Goal: Transaction & Acquisition: Purchase product/service

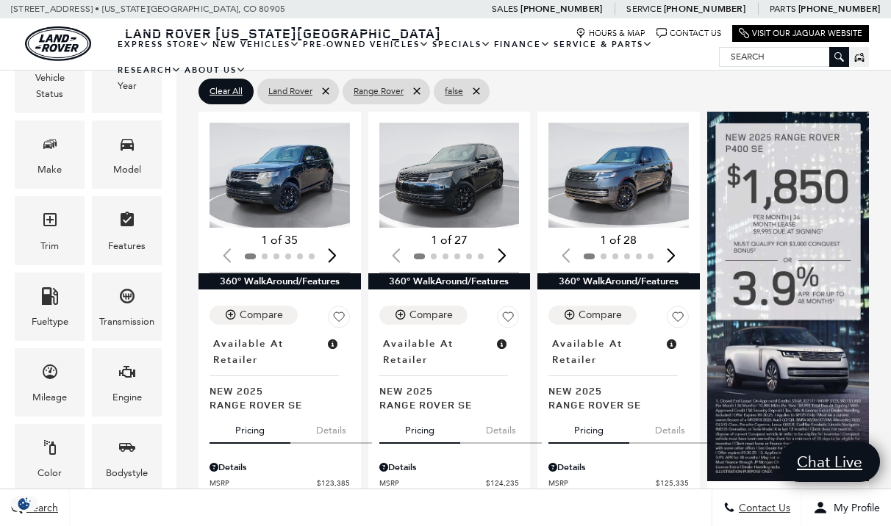
scroll to position [277, 0]
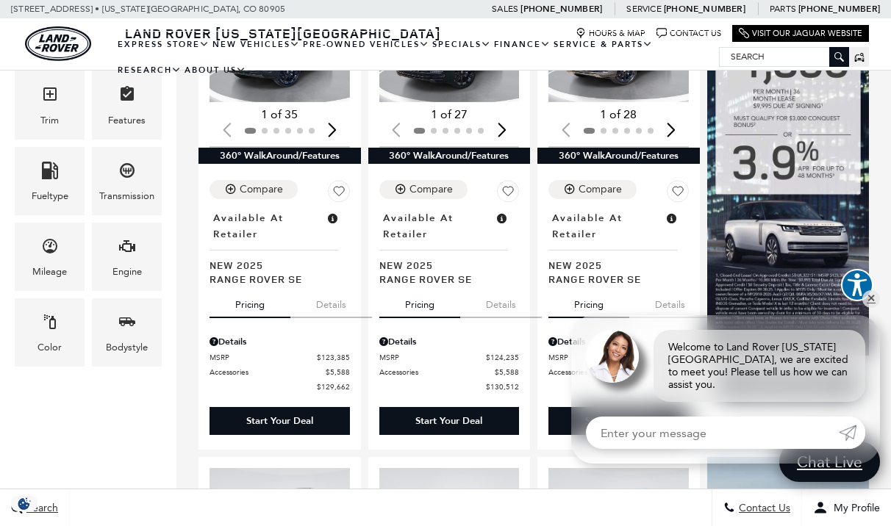
scroll to position [403, 0]
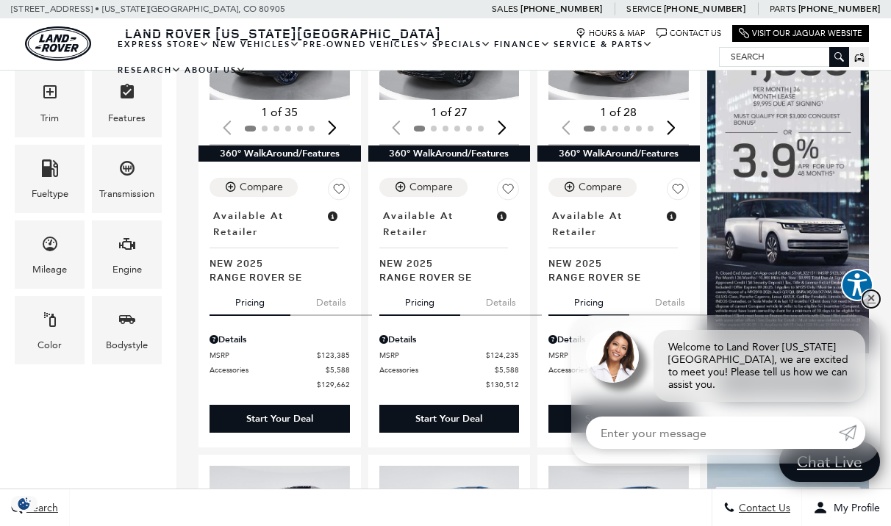
click at [873, 308] on link "✕" at bounding box center [871, 299] width 18 height 18
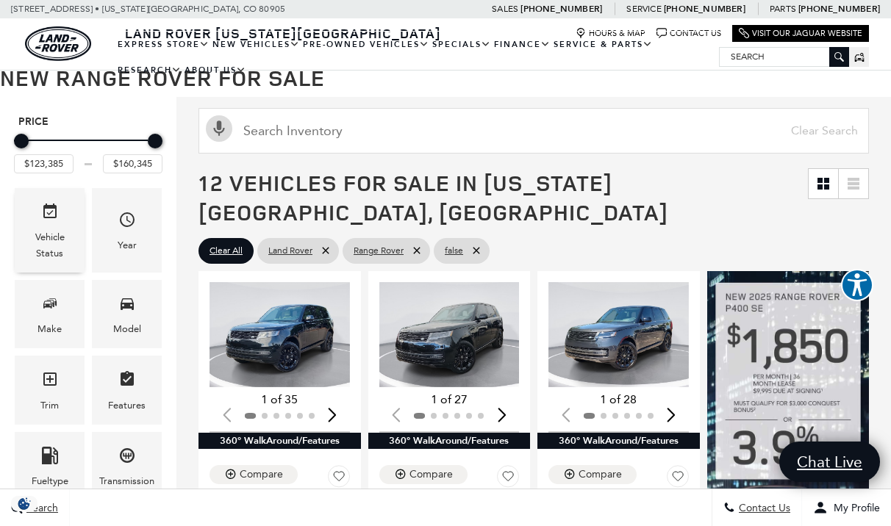
scroll to position [118, 0]
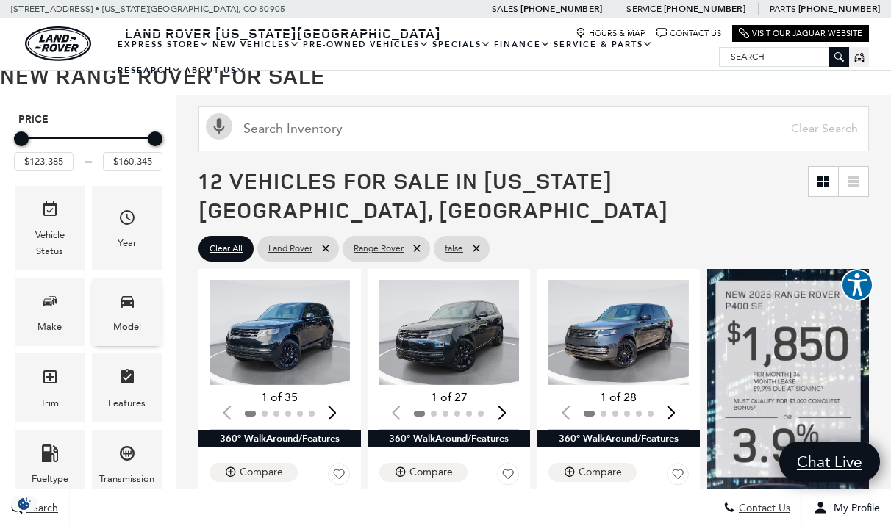
click at [132, 303] on icon "Model" at bounding box center [127, 302] width 13 height 12
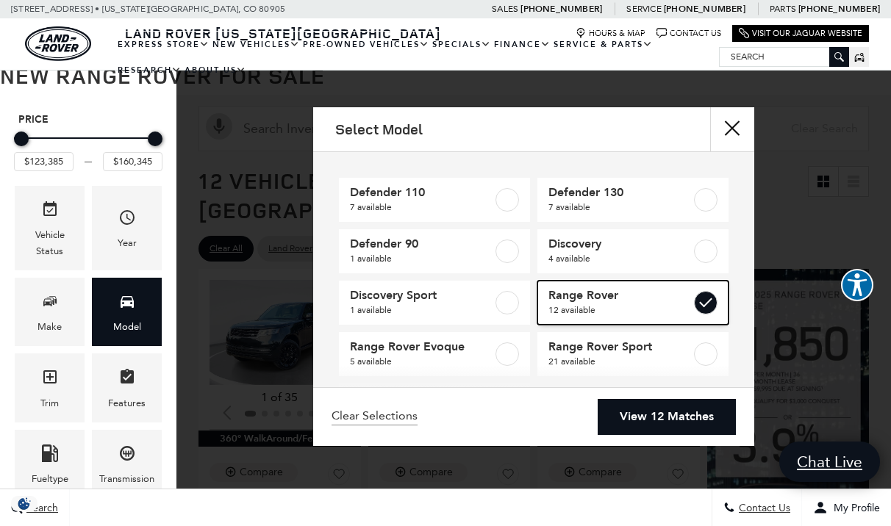
click at [705, 295] on label at bounding box center [706, 303] width 24 height 24
type input "$57,460"
checkbox input "false"
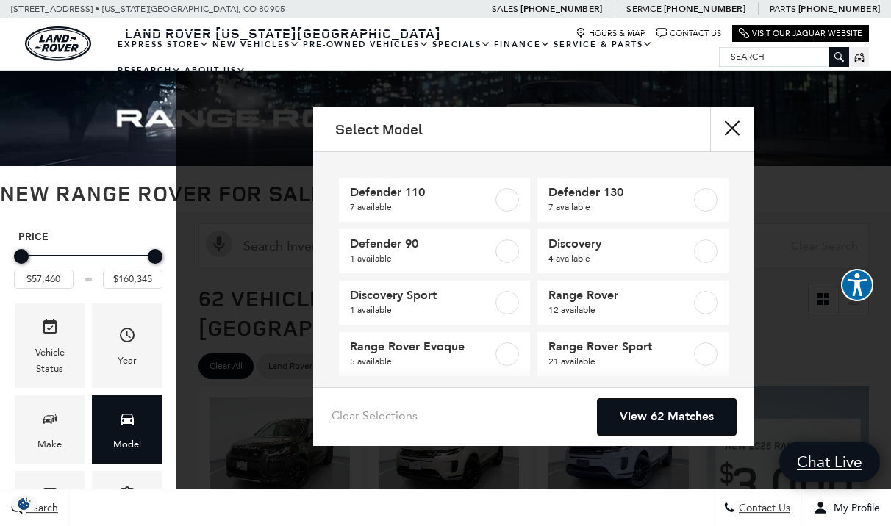
click at [676, 418] on link "View 62 Matches" at bounding box center [666, 417] width 138 height 36
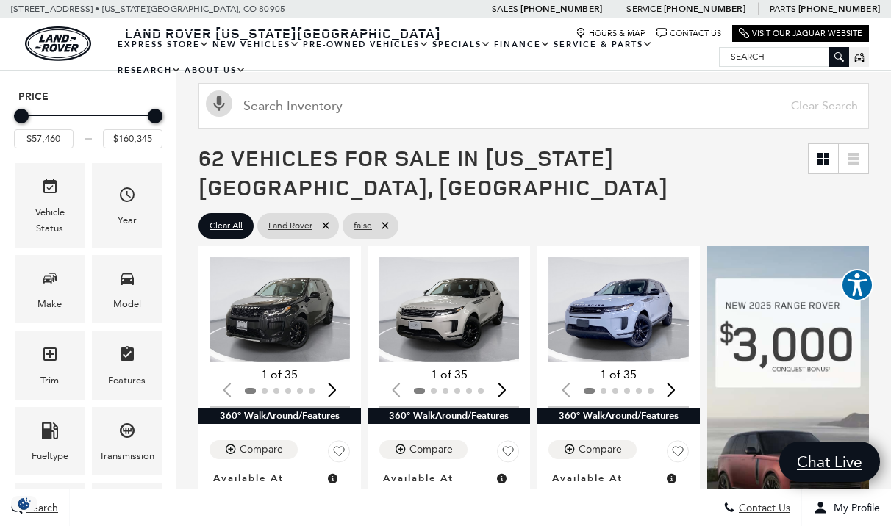
scroll to position [142, 0]
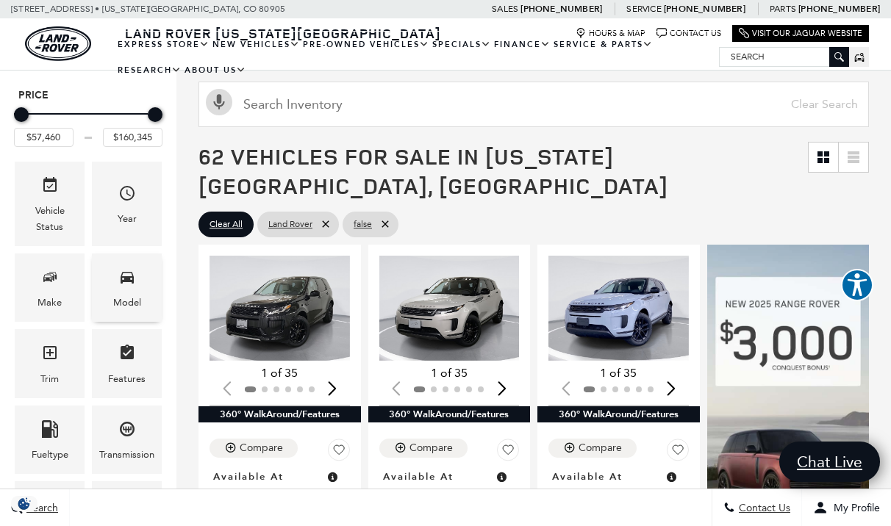
click at [122, 292] on span "Model" at bounding box center [127, 280] width 18 height 30
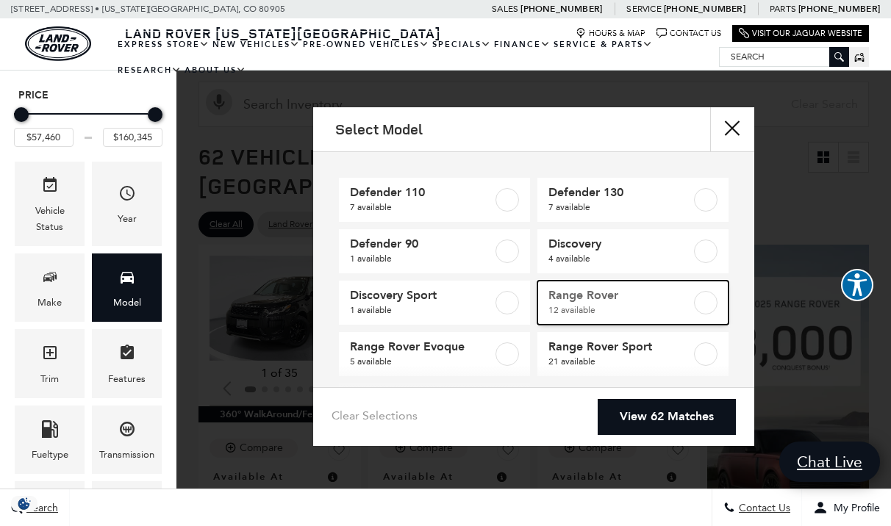
click at [711, 299] on label at bounding box center [706, 303] width 24 height 24
type input "$123,385"
checkbox input "true"
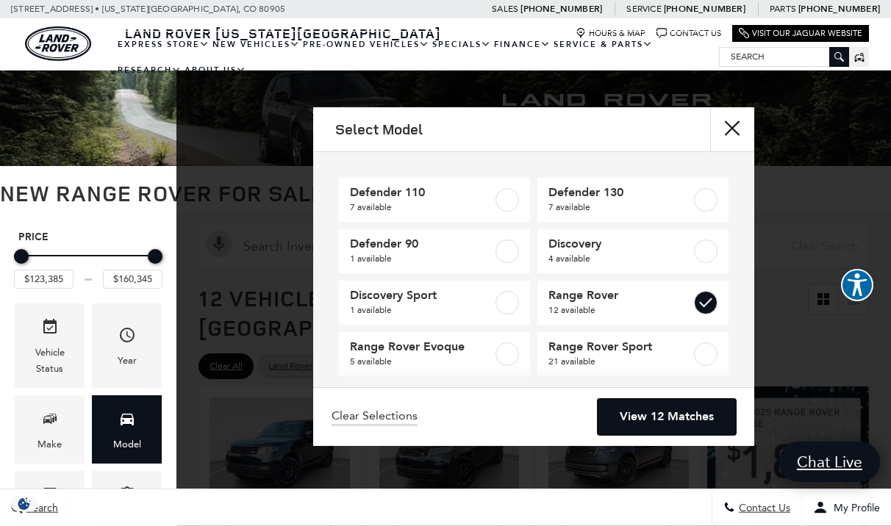
click at [680, 417] on link "View 12 Matches" at bounding box center [666, 417] width 138 height 36
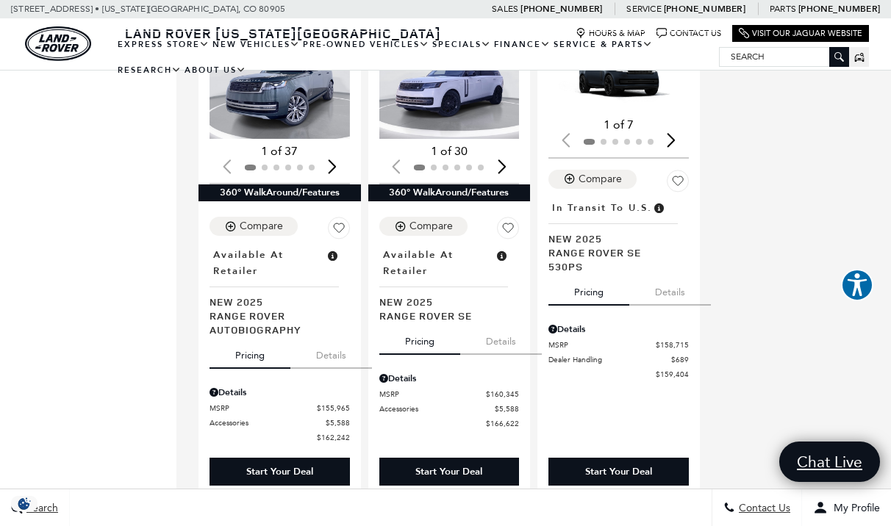
scroll to position [1775, 0]
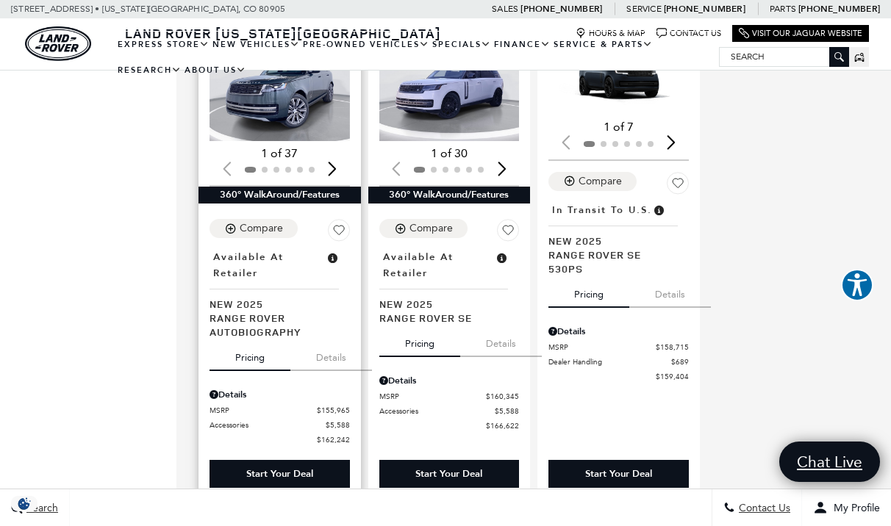
click at [288, 339] on button "Pricing" at bounding box center [249, 355] width 81 height 32
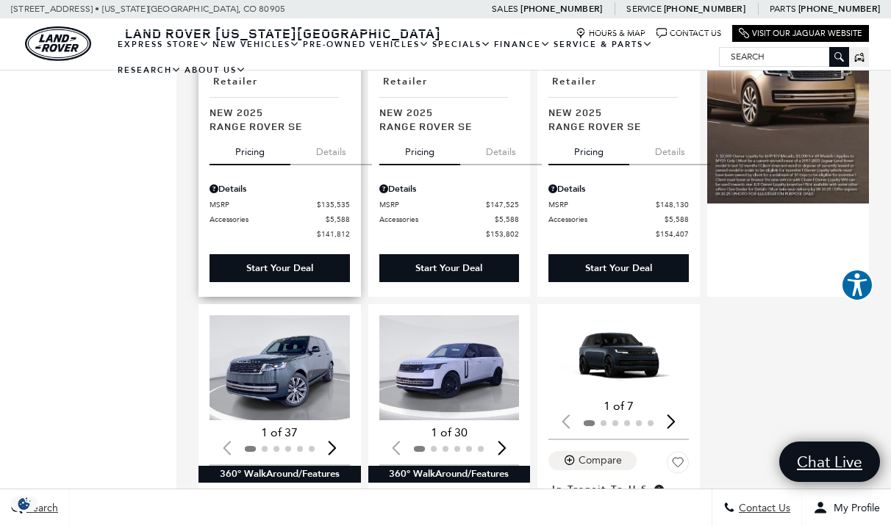
scroll to position [1497, 0]
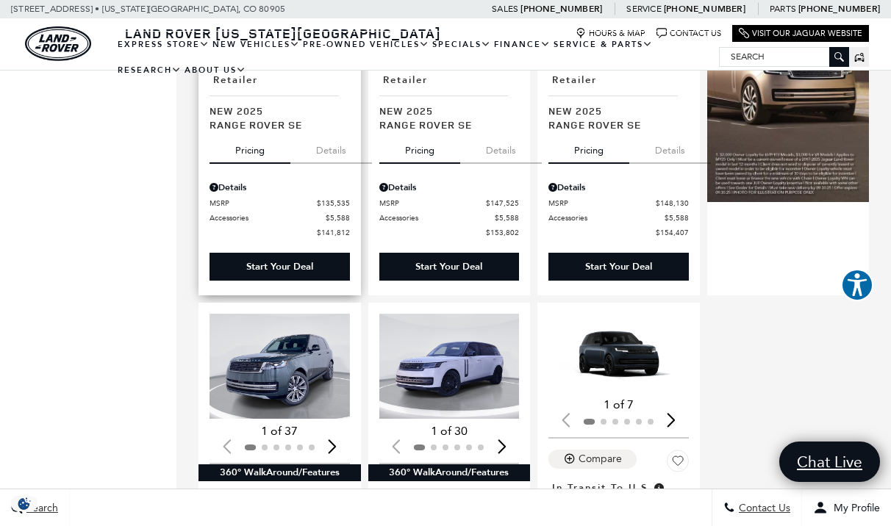
click at [288, 314] on img "1 / 2" at bounding box center [279, 366] width 140 height 105
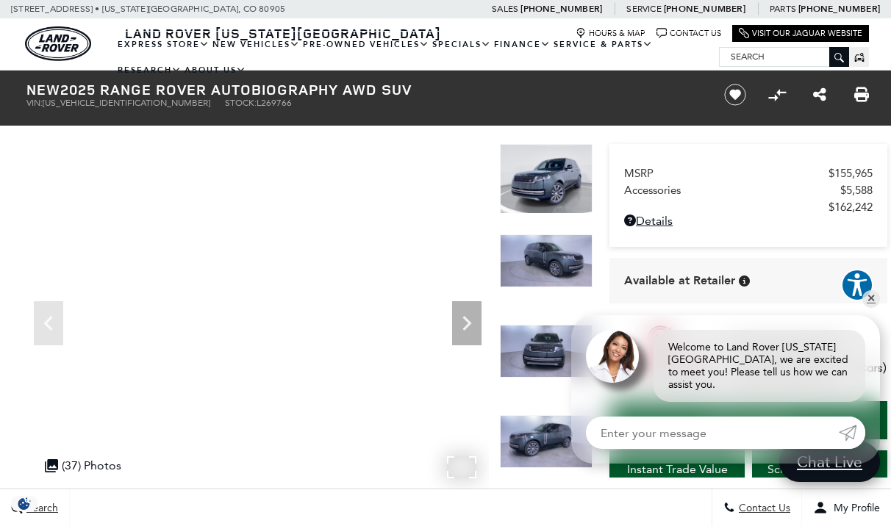
scroll to position [7, 0]
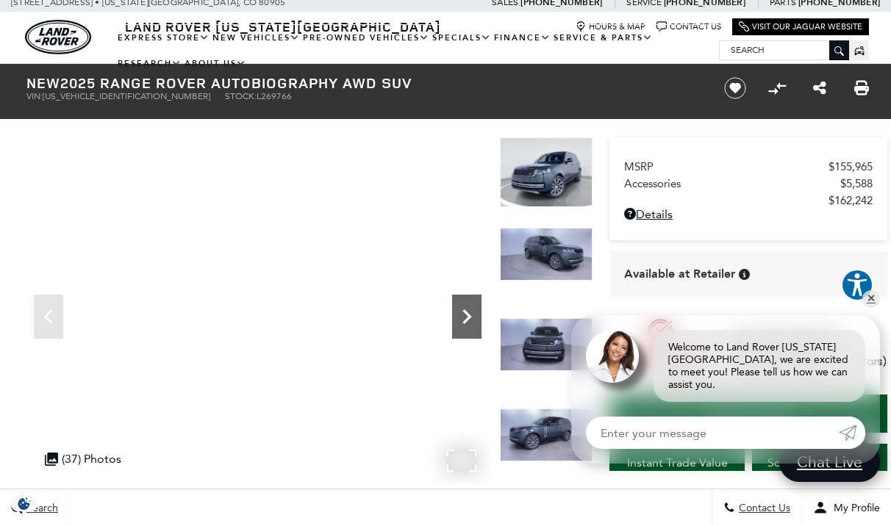
click at [465, 327] on icon "Next" at bounding box center [466, 316] width 29 height 29
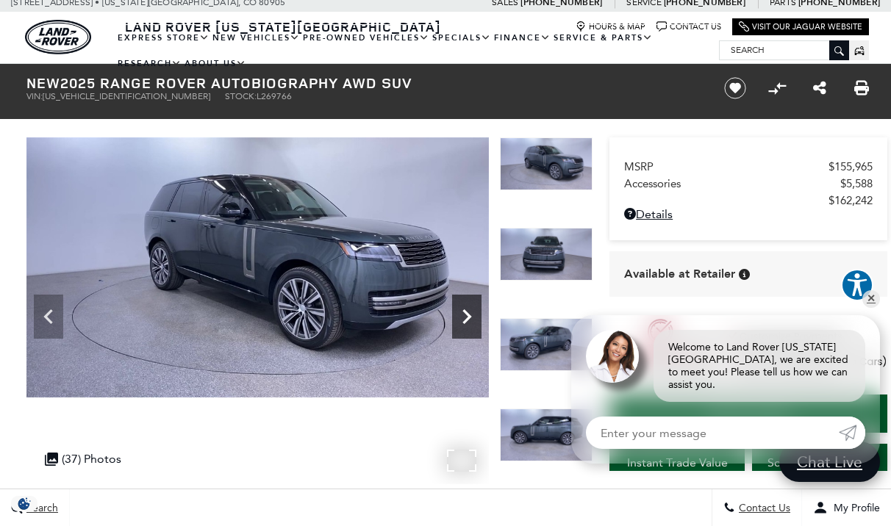
click at [467, 315] on icon "Next" at bounding box center [466, 316] width 29 height 29
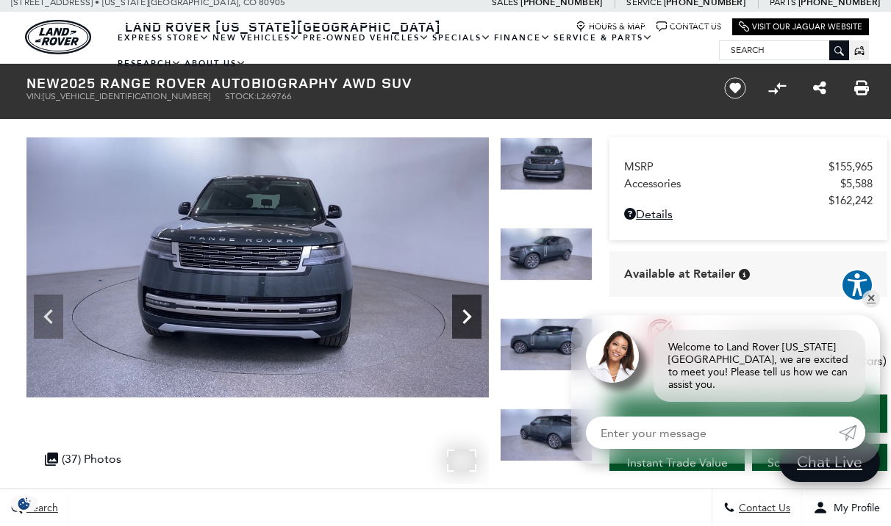
click at [467, 315] on icon "Next" at bounding box center [466, 316] width 29 height 29
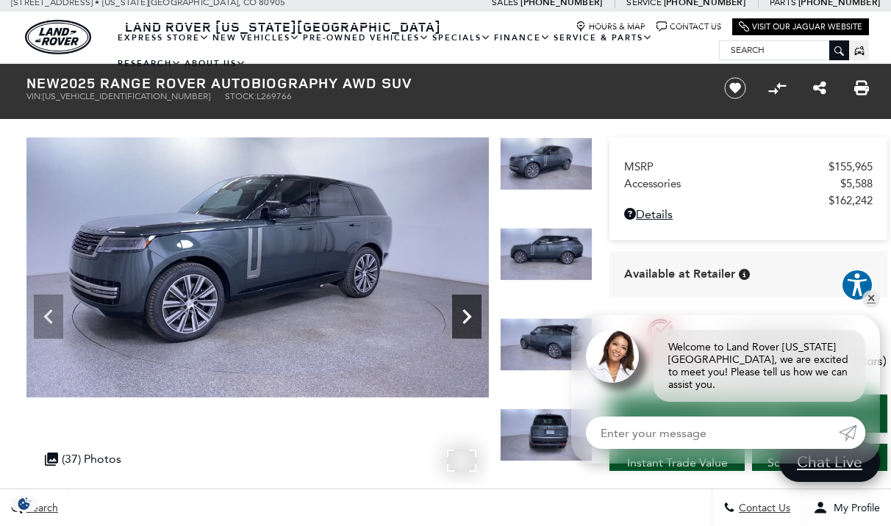
click at [467, 315] on icon "Next" at bounding box center [466, 316] width 29 height 29
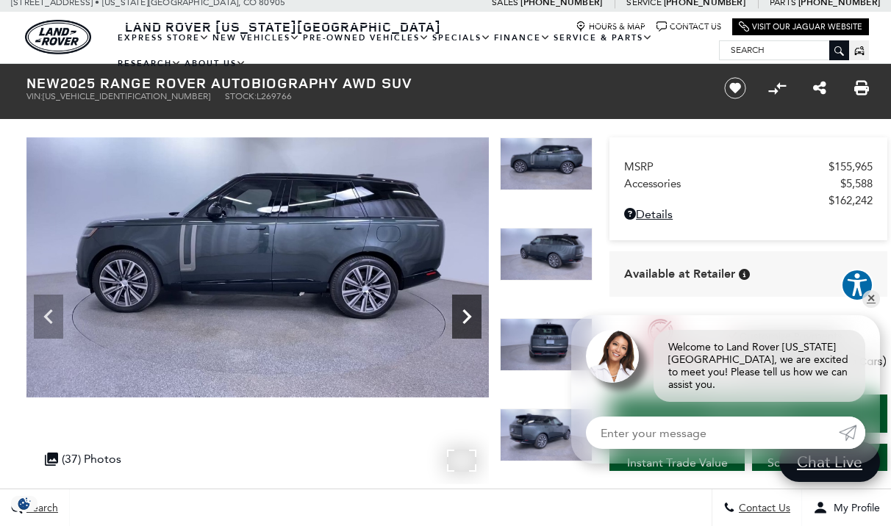
click at [467, 315] on icon "Next" at bounding box center [466, 316] width 29 height 29
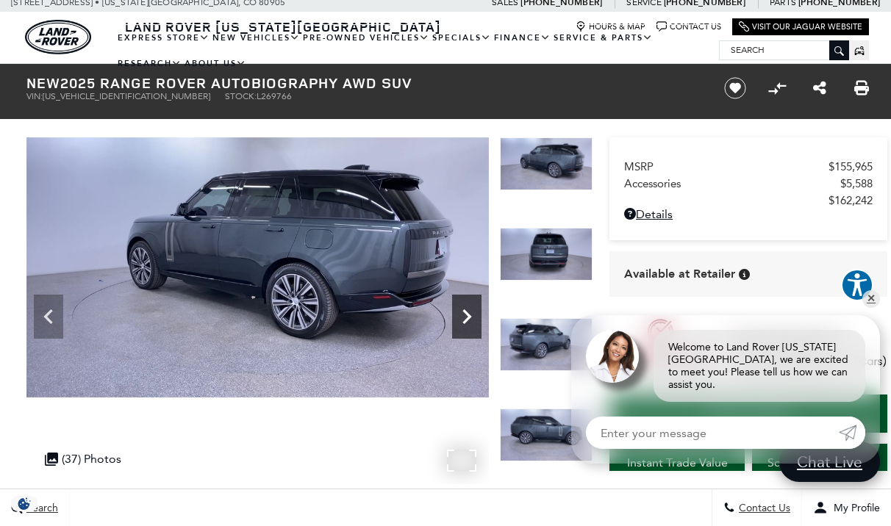
click at [467, 315] on icon "Next" at bounding box center [466, 316] width 29 height 29
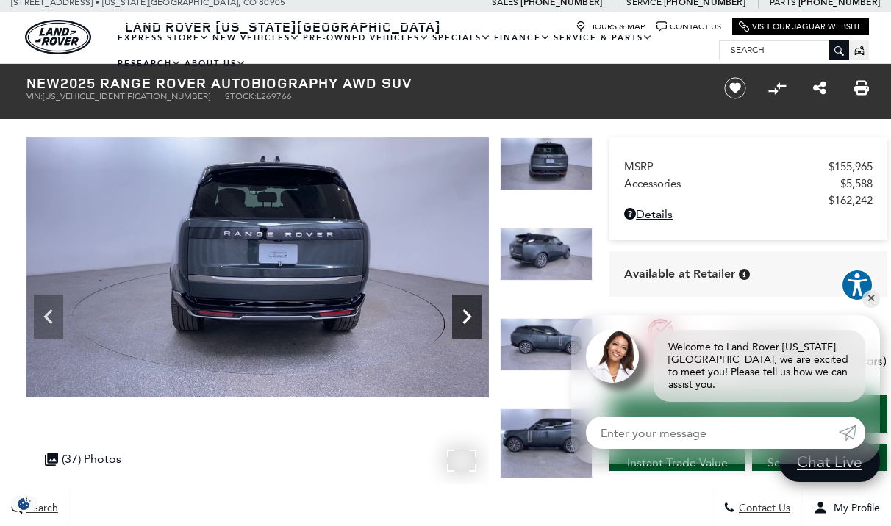
click at [467, 315] on icon "Next" at bounding box center [466, 316] width 29 height 29
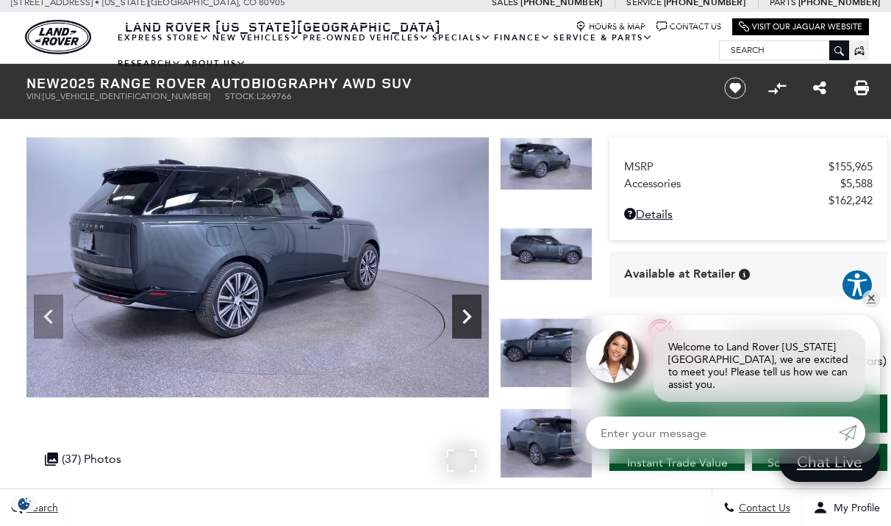
click at [467, 315] on icon "Next" at bounding box center [466, 316] width 29 height 29
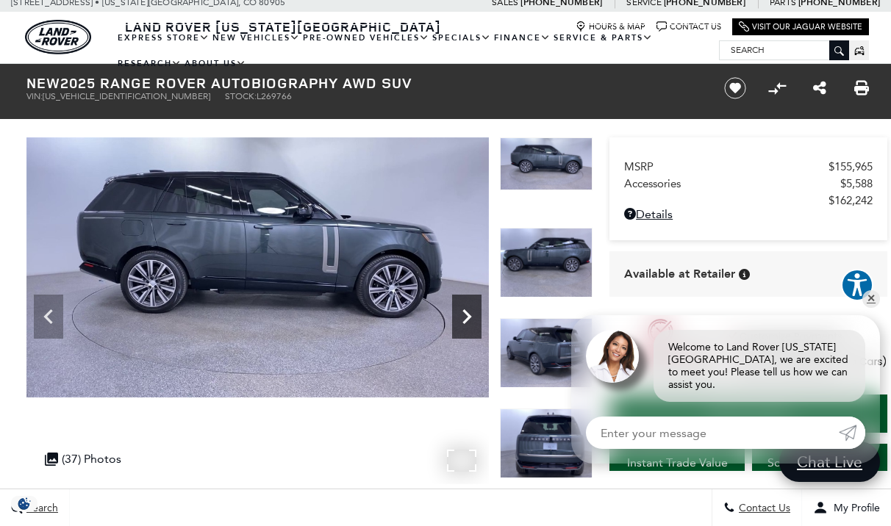
click at [467, 315] on icon "Next" at bounding box center [466, 316] width 29 height 29
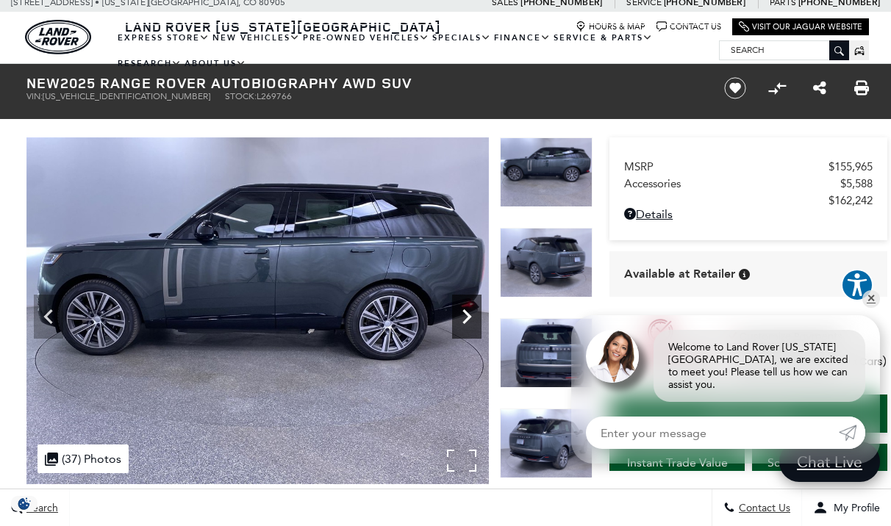
click at [467, 315] on icon "Next" at bounding box center [466, 316] width 29 height 29
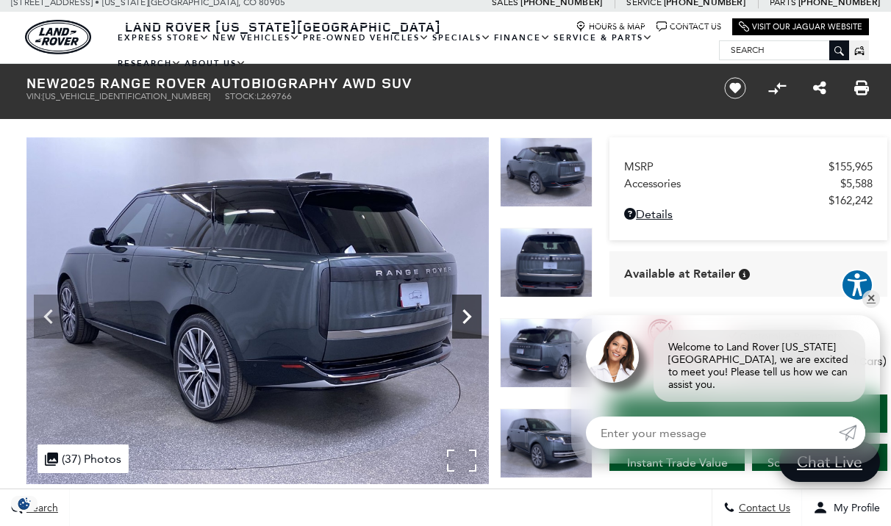
click at [467, 315] on icon "Next" at bounding box center [466, 316] width 29 height 29
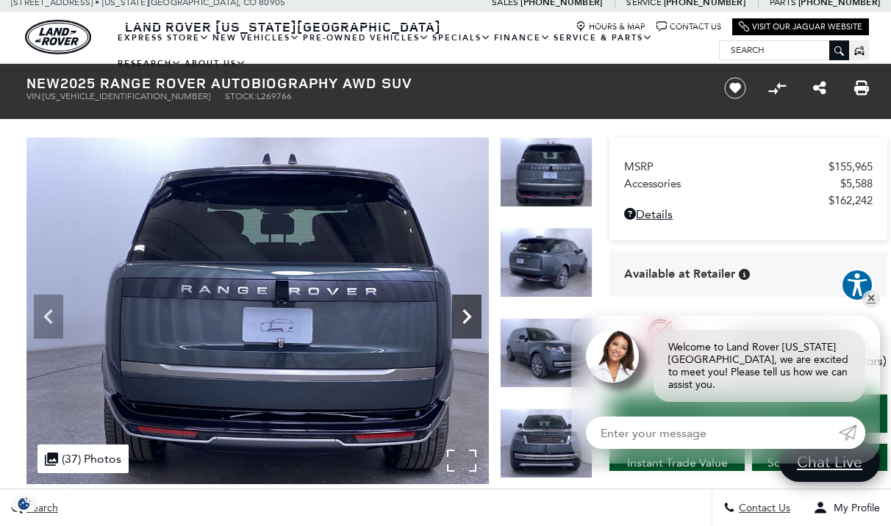
click at [467, 315] on icon "Next" at bounding box center [466, 316] width 29 height 29
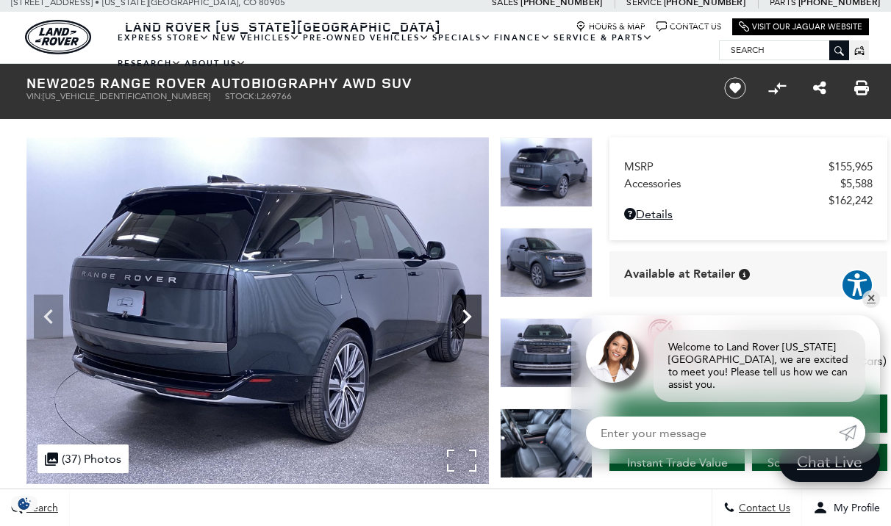
click at [467, 315] on icon "Next" at bounding box center [466, 316] width 29 height 29
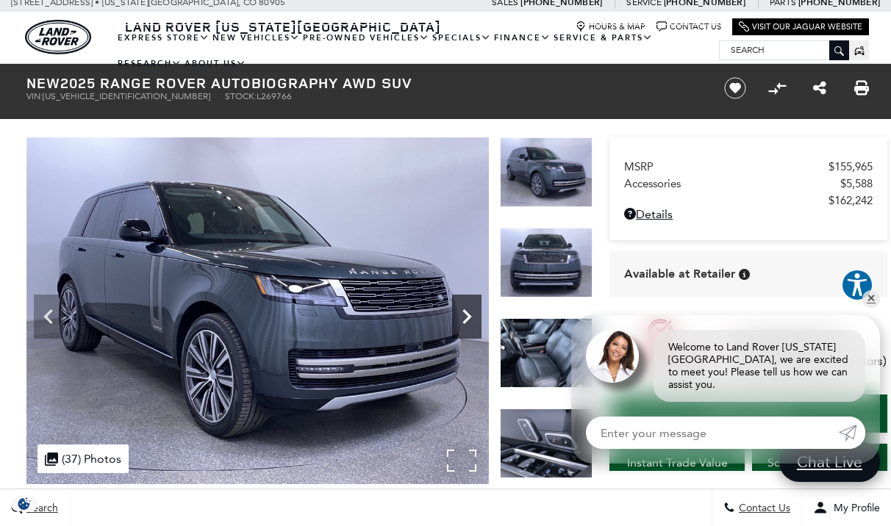
click at [467, 315] on icon "Next" at bounding box center [466, 316] width 29 height 29
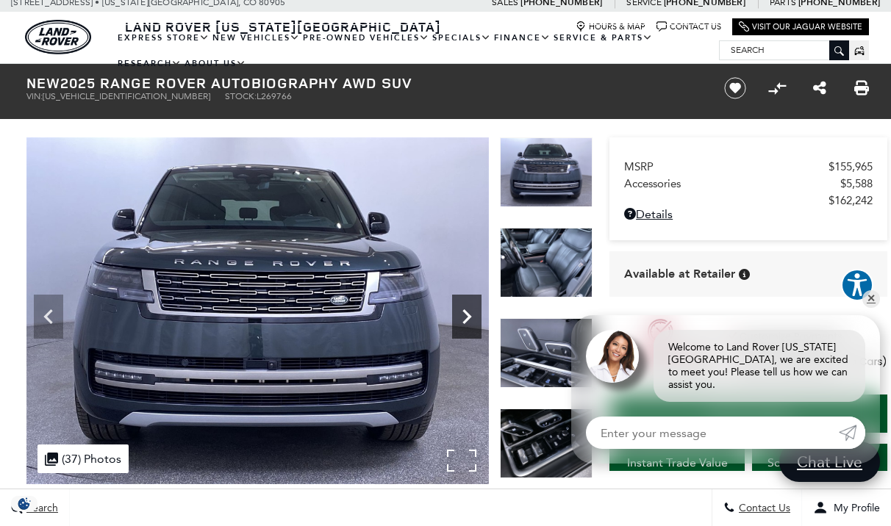
scroll to position [0, 0]
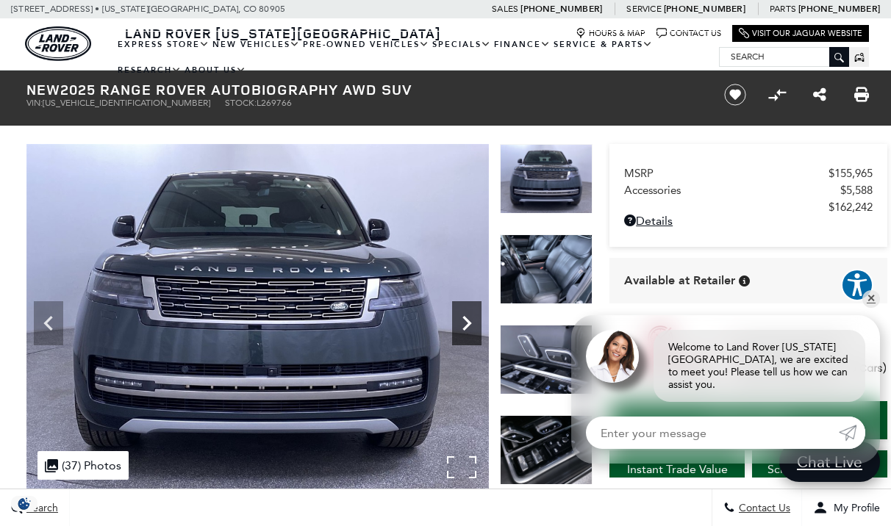
click at [467, 315] on icon "Next" at bounding box center [466, 323] width 29 height 29
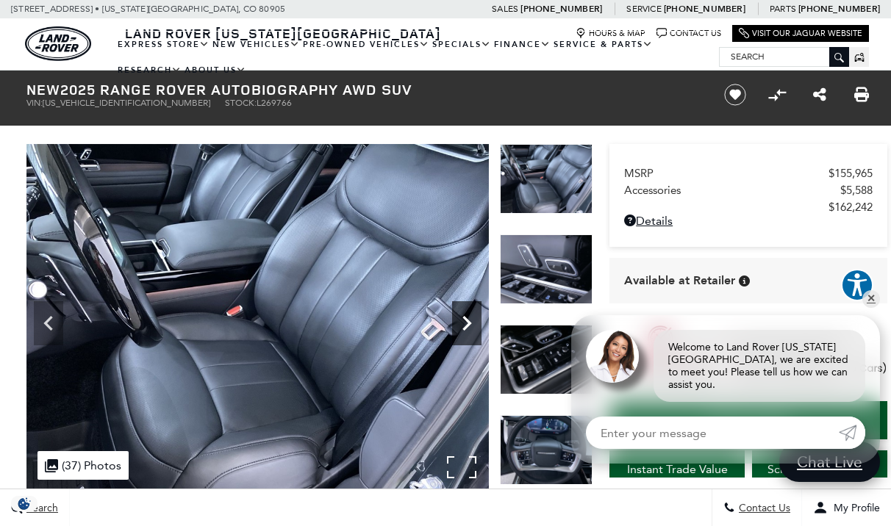
click at [467, 315] on icon "Next" at bounding box center [466, 323] width 29 height 29
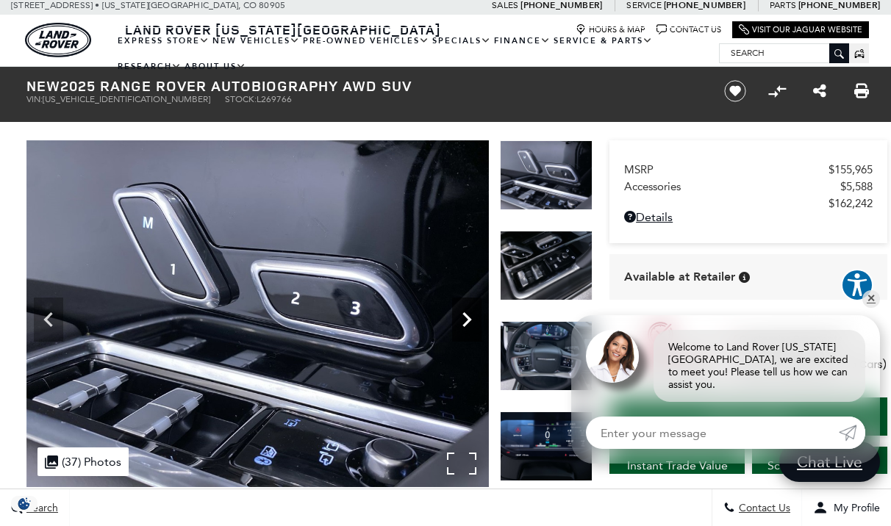
click at [467, 319] on icon "Next" at bounding box center [466, 319] width 29 height 29
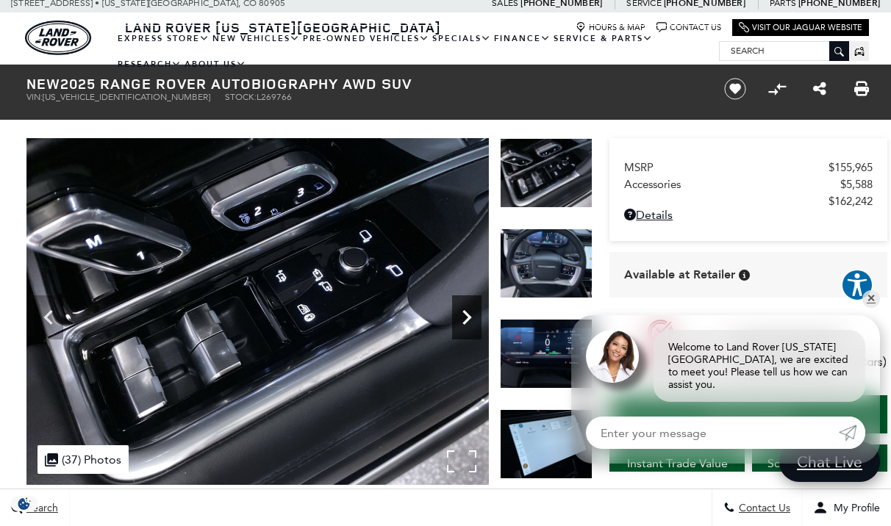
click at [467, 319] on icon "Next" at bounding box center [466, 317] width 9 height 15
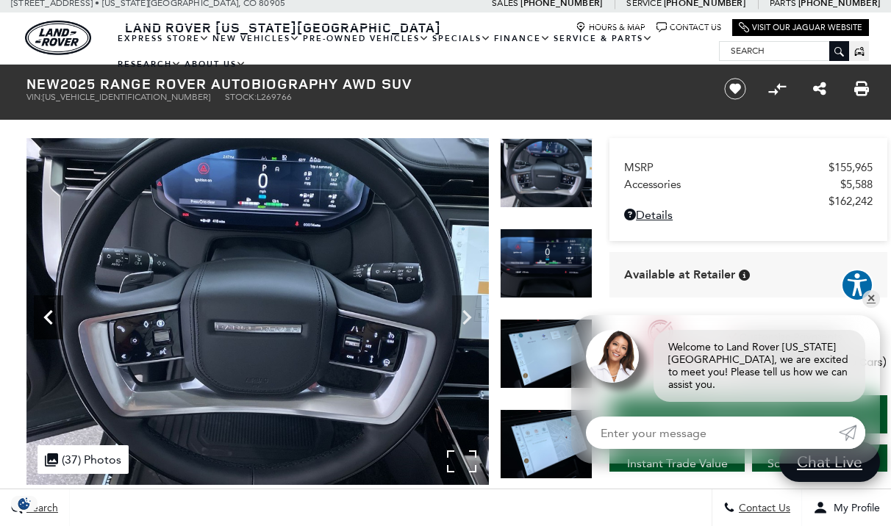
click at [52, 315] on icon "Previous" at bounding box center [48, 317] width 29 height 29
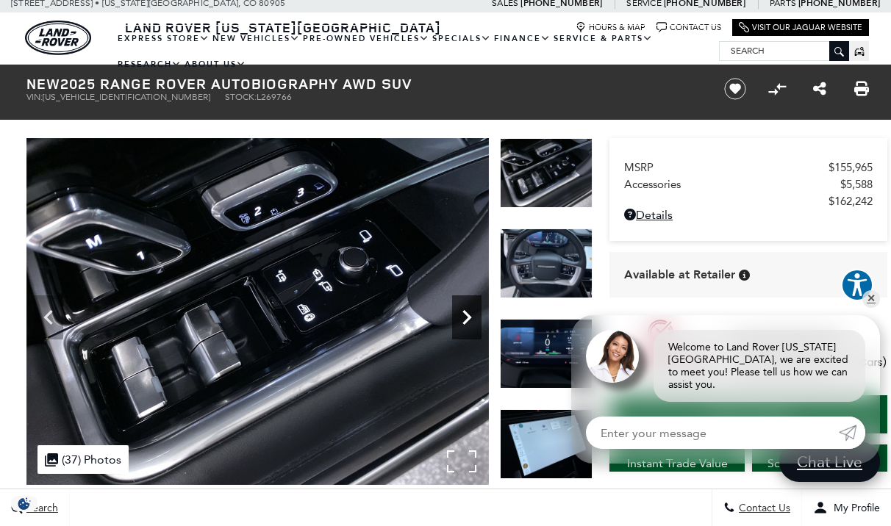
click at [464, 308] on icon "Next" at bounding box center [466, 317] width 29 height 29
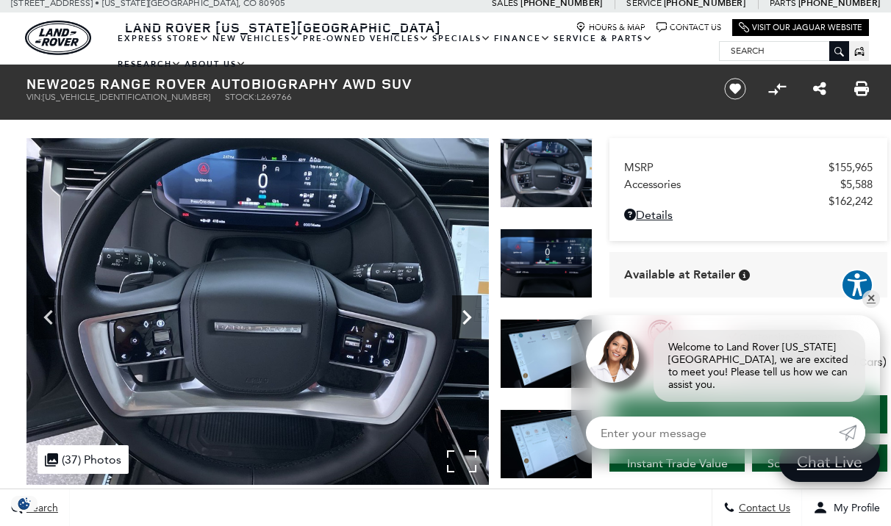
click at [472, 314] on icon "Next" at bounding box center [466, 317] width 29 height 29
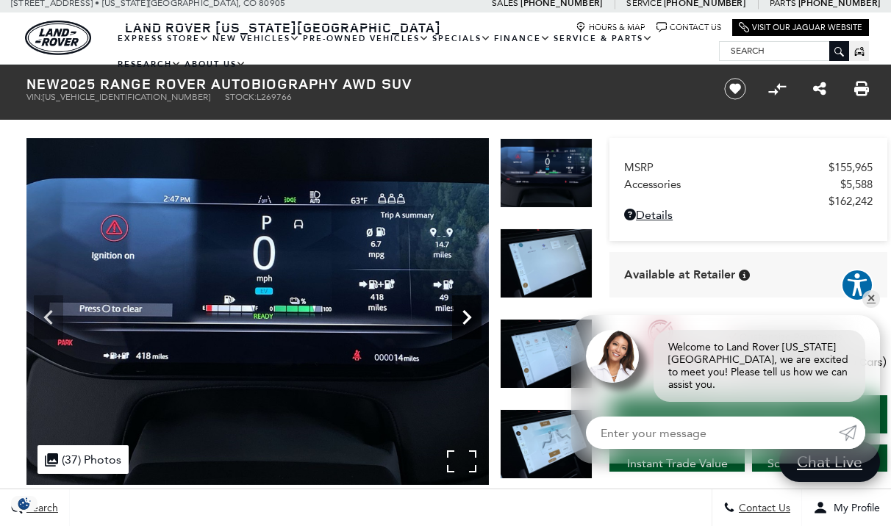
scroll to position [24, 0]
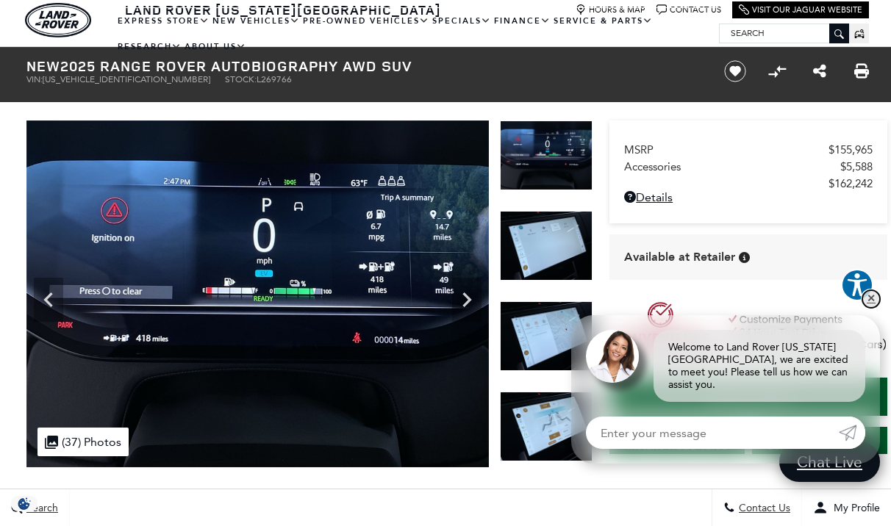
click at [873, 308] on link "✕" at bounding box center [871, 299] width 18 height 18
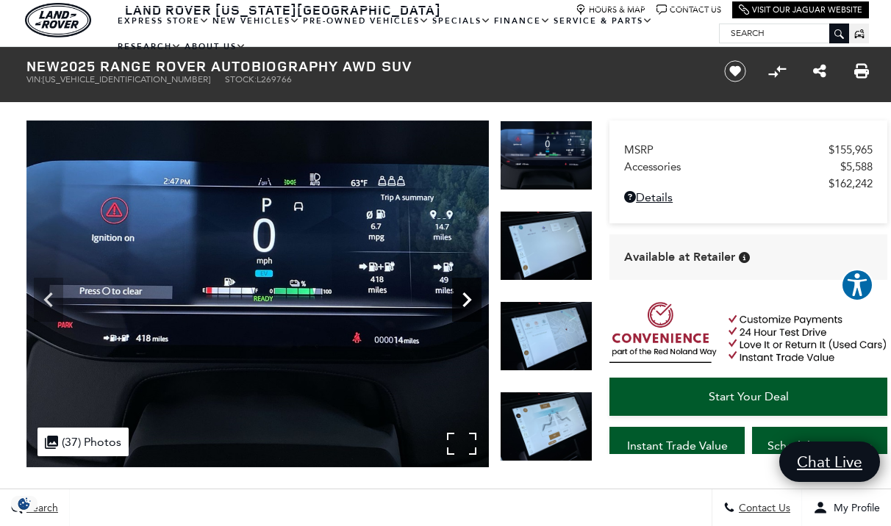
click at [468, 299] on icon "Next" at bounding box center [466, 299] width 9 height 15
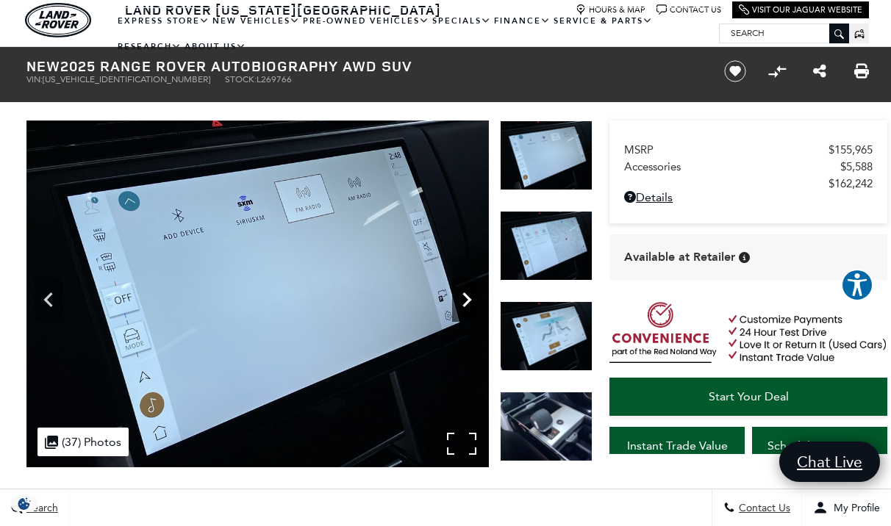
click at [468, 299] on icon "Next" at bounding box center [466, 299] width 9 height 15
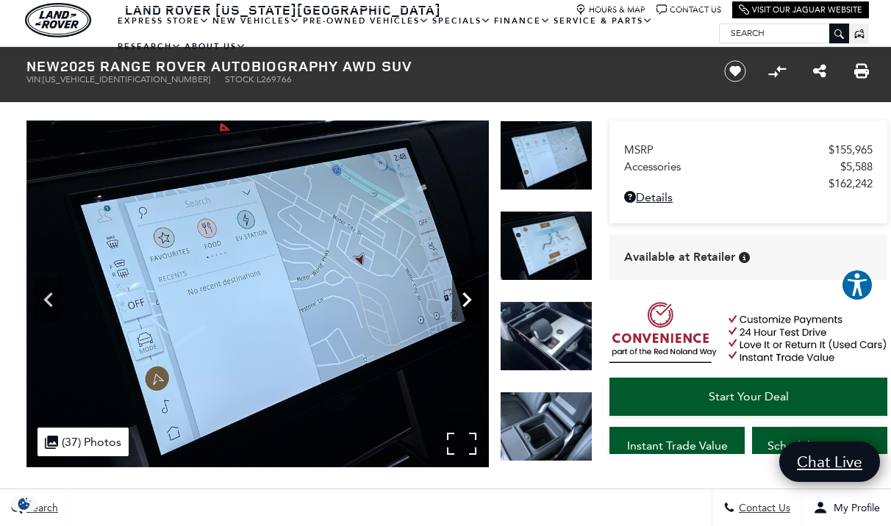
click at [468, 299] on icon "Next" at bounding box center [466, 299] width 9 height 15
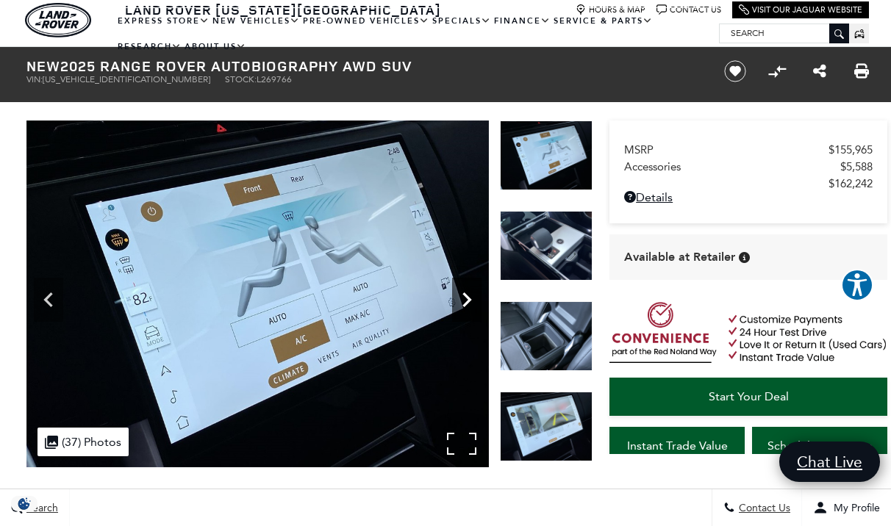
click at [468, 299] on icon "Next" at bounding box center [466, 299] width 9 height 15
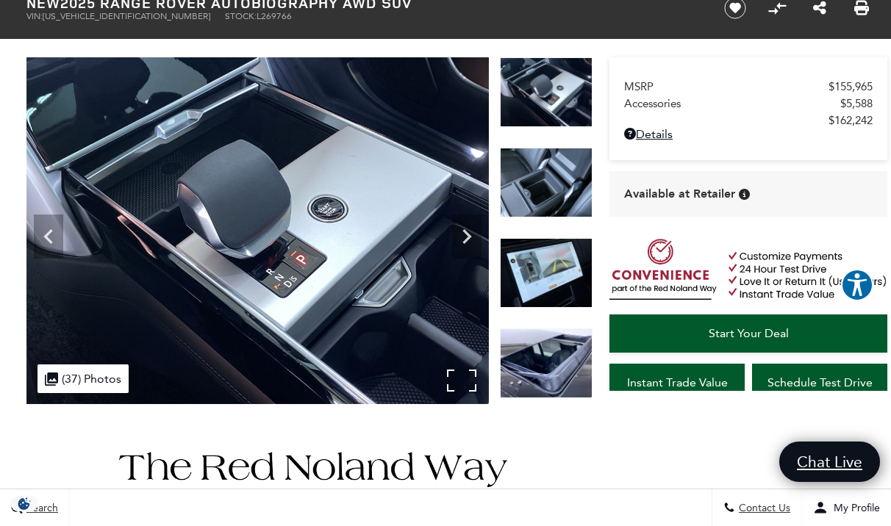
scroll to position [0, 0]
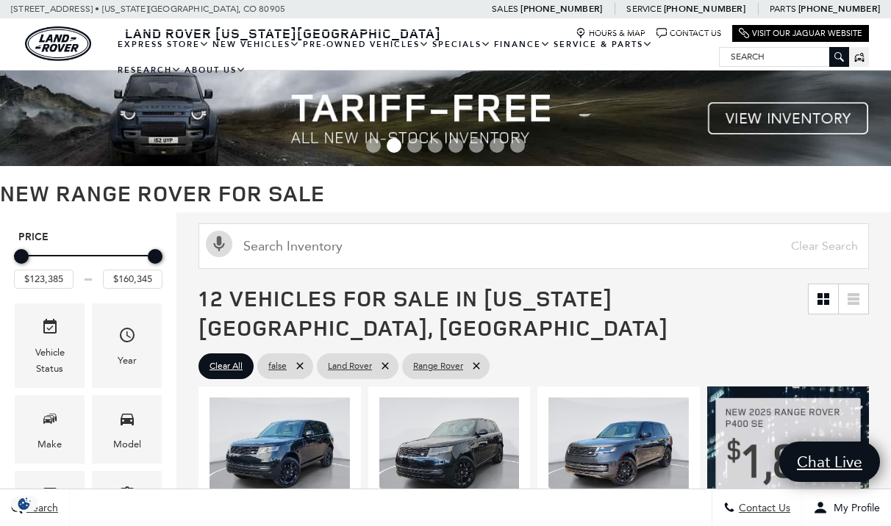
click at [153, 207] on strong "New Range Rover for Sale" at bounding box center [162, 193] width 325 height 30
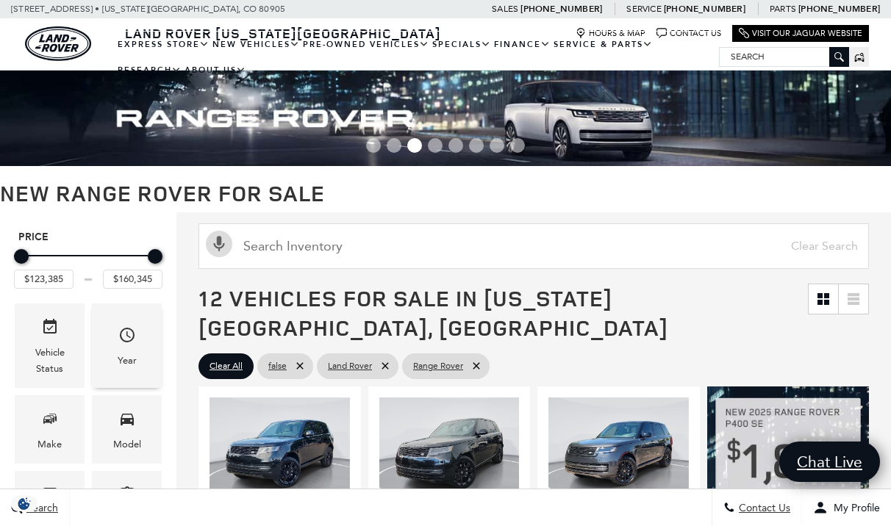
click at [121, 346] on span "Year" at bounding box center [127, 338] width 18 height 30
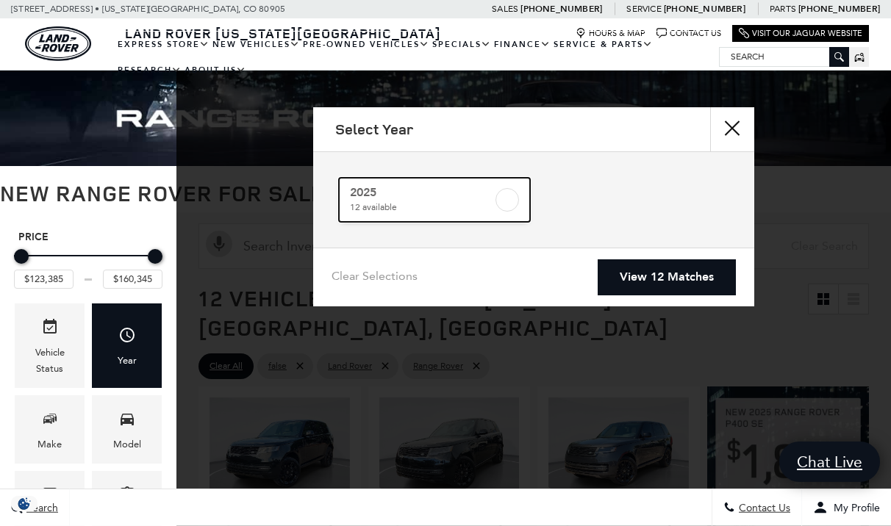
click at [501, 201] on label at bounding box center [507, 200] width 24 height 24
checkbox input "true"
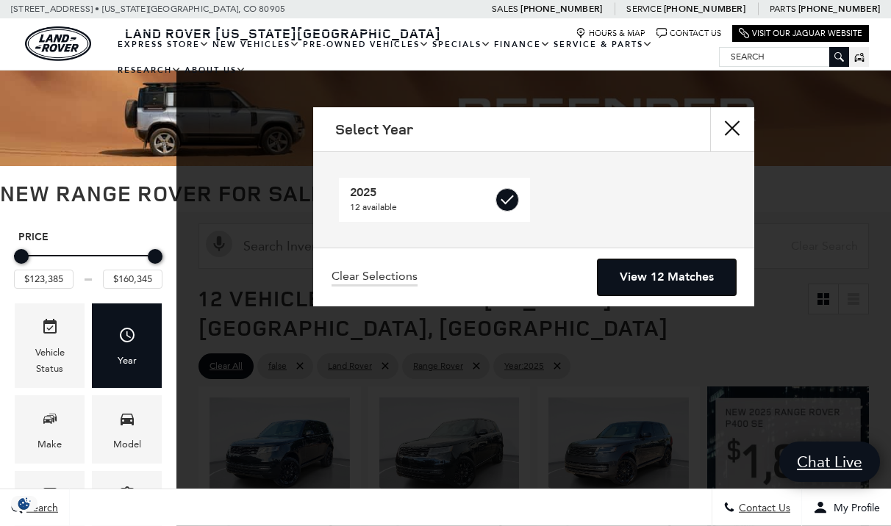
click at [663, 286] on link "View 12 Matches" at bounding box center [666, 277] width 138 height 36
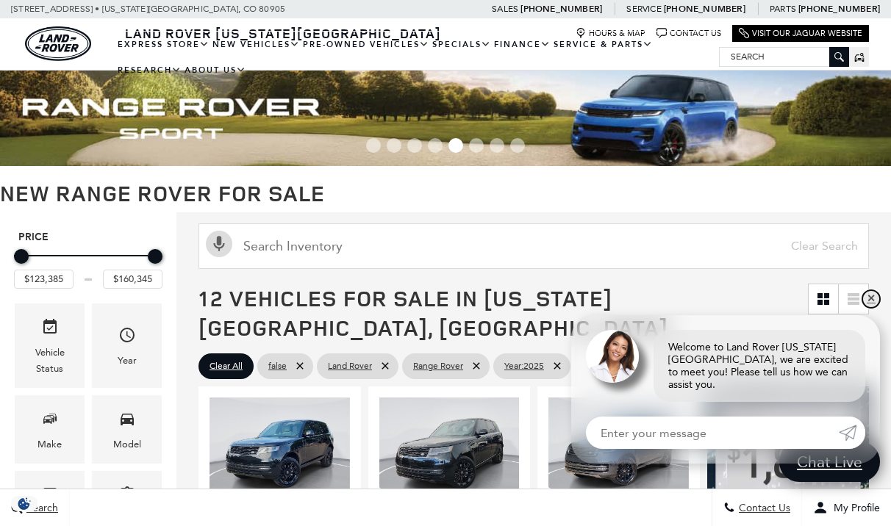
click at [866, 308] on link "✕" at bounding box center [871, 299] width 18 height 18
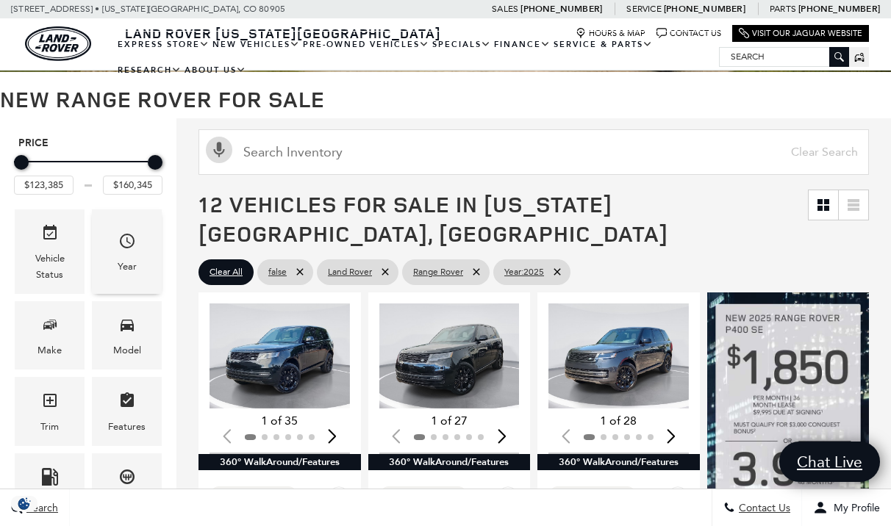
scroll to position [118, 0]
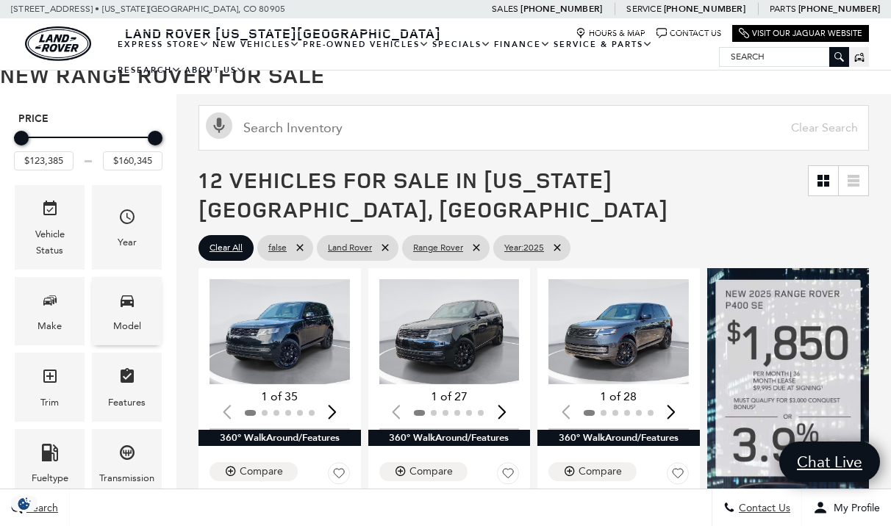
click at [140, 314] on div "Model" at bounding box center [127, 311] width 70 height 68
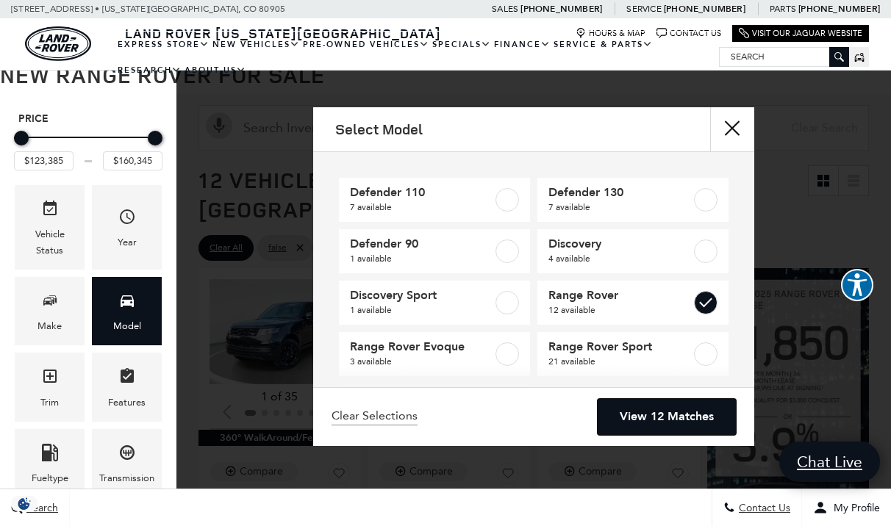
click at [672, 416] on link "View 12 Matches" at bounding box center [666, 417] width 138 height 36
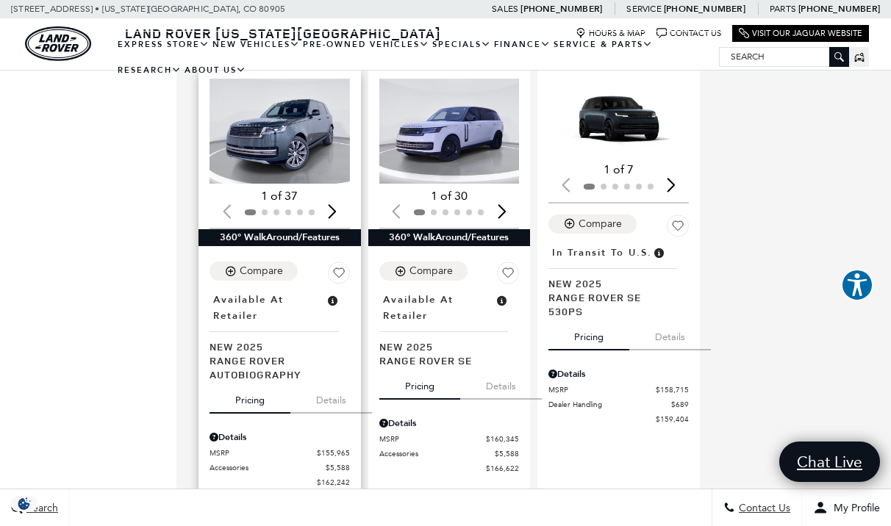
scroll to position [1696, 0]
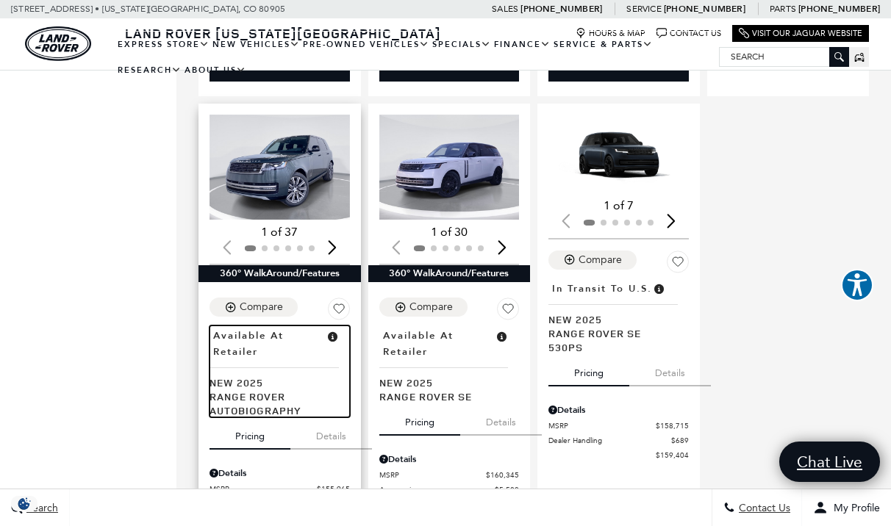
click at [256, 389] on span "Range Rover Autobiography" at bounding box center [273, 403] width 129 height 28
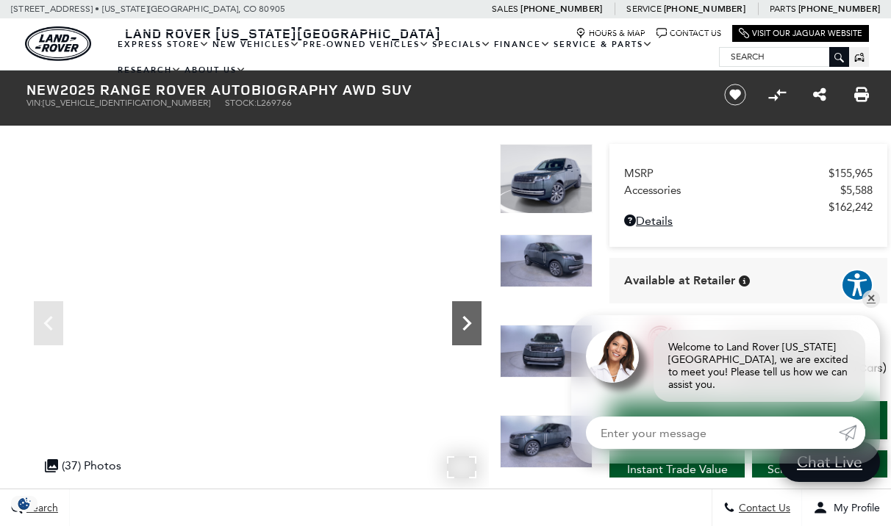
click at [465, 326] on icon "Next" at bounding box center [466, 323] width 29 height 29
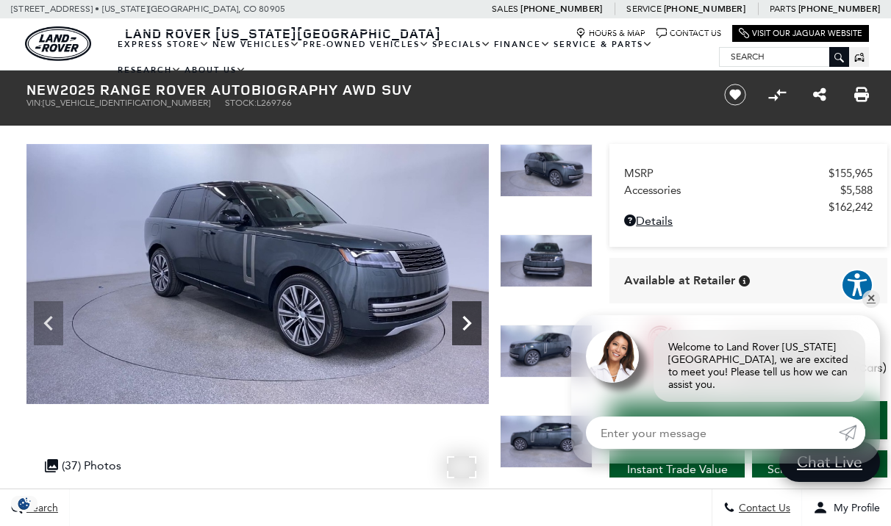
click at [465, 326] on icon "Next" at bounding box center [466, 323] width 29 height 29
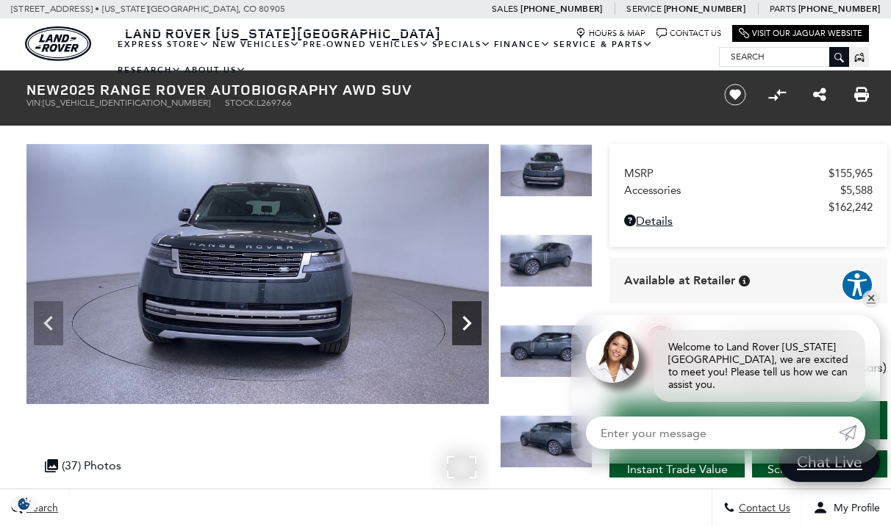
click at [465, 326] on icon "Next" at bounding box center [466, 323] width 29 height 29
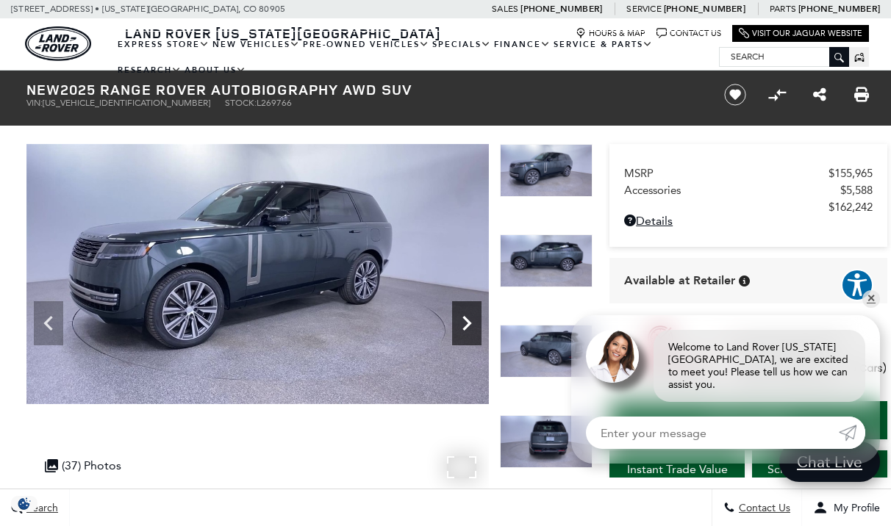
click at [465, 326] on icon "Next" at bounding box center [466, 323] width 29 height 29
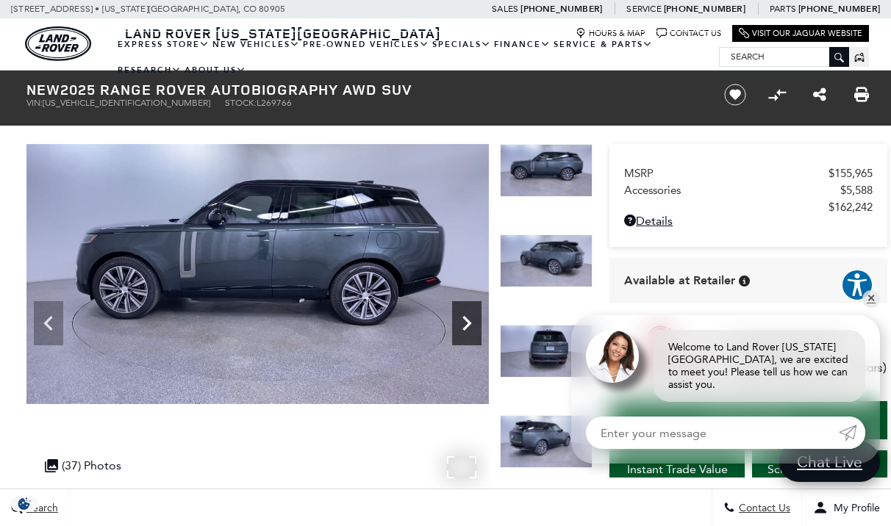
click at [465, 326] on icon "Next" at bounding box center [466, 323] width 29 height 29
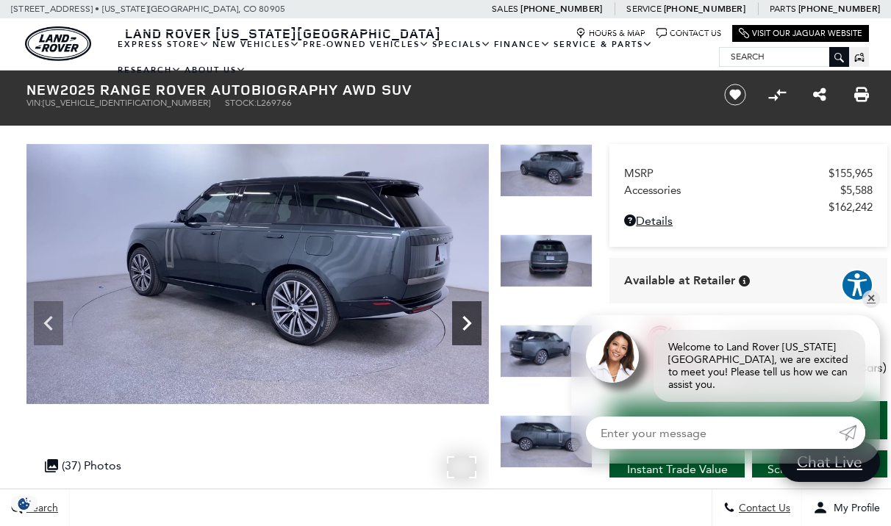
click at [465, 326] on icon "Next" at bounding box center [466, 323] width 29 height 29
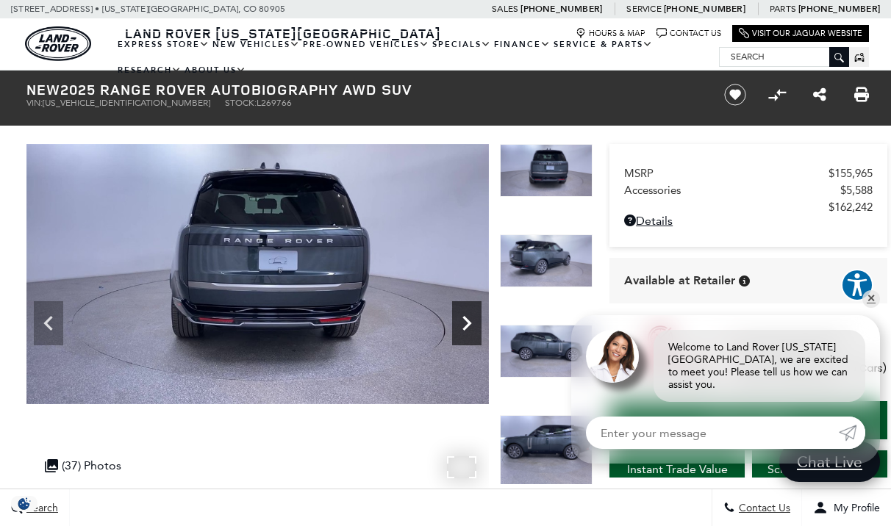
click at [465, 326] on icon "Next" at bounding box center [466, 323] width 29 height 29
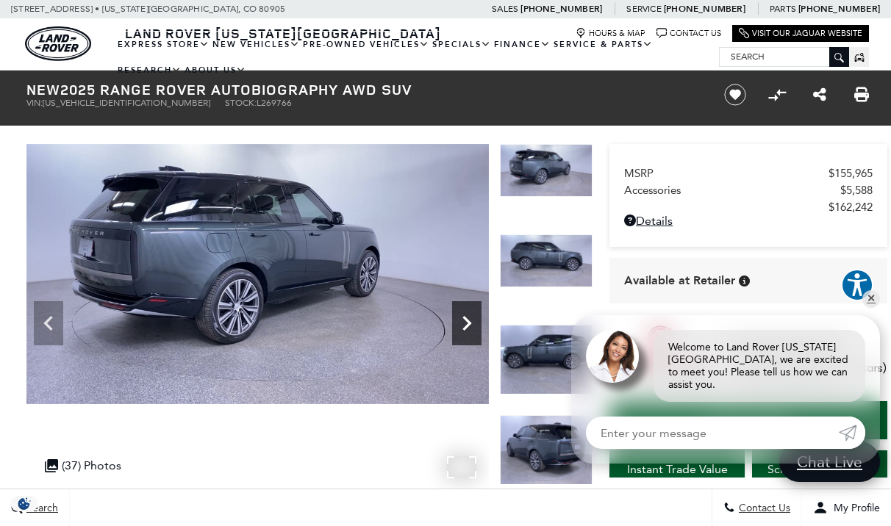
click at [465, 326] on icon "Next" at bounding box center [466, 323] width 29 height 29
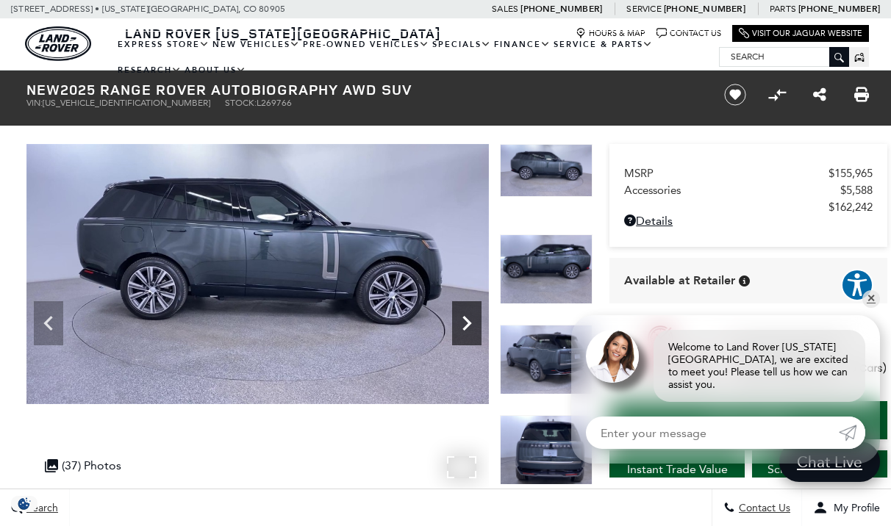
click at [465, 326] on icon "Next" at bounding box center [466, 323] width 29 height 29
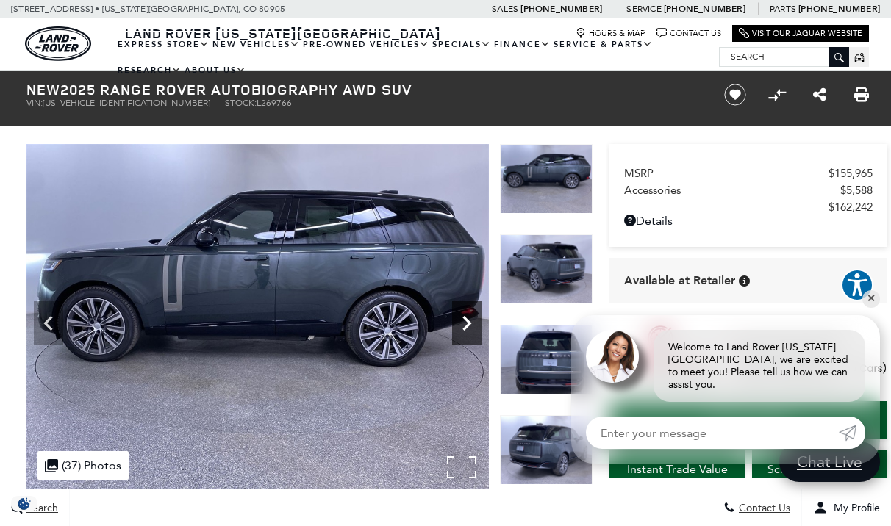
click at [465, 326] on icon "Next" at bounding box center [466, 323] width 29 height 29
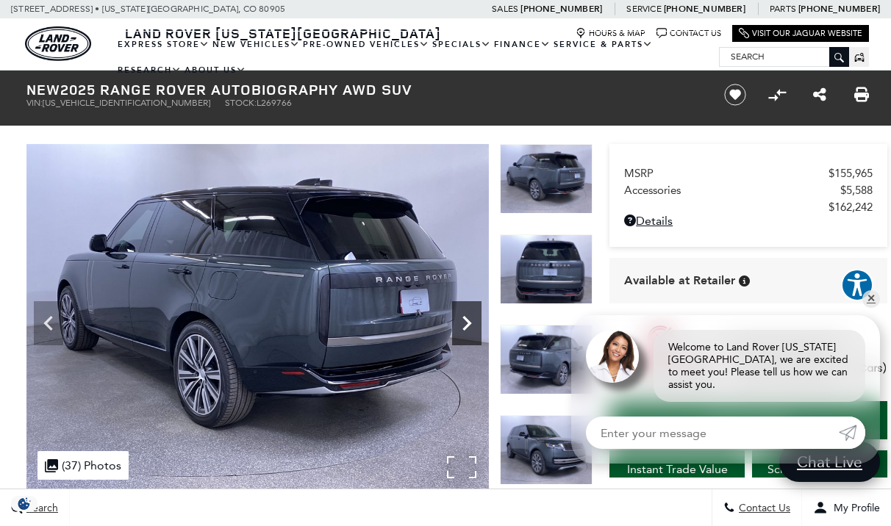
click at [465, 326] on icon "Next" at bounding box center [466, 323] width 29 height 29
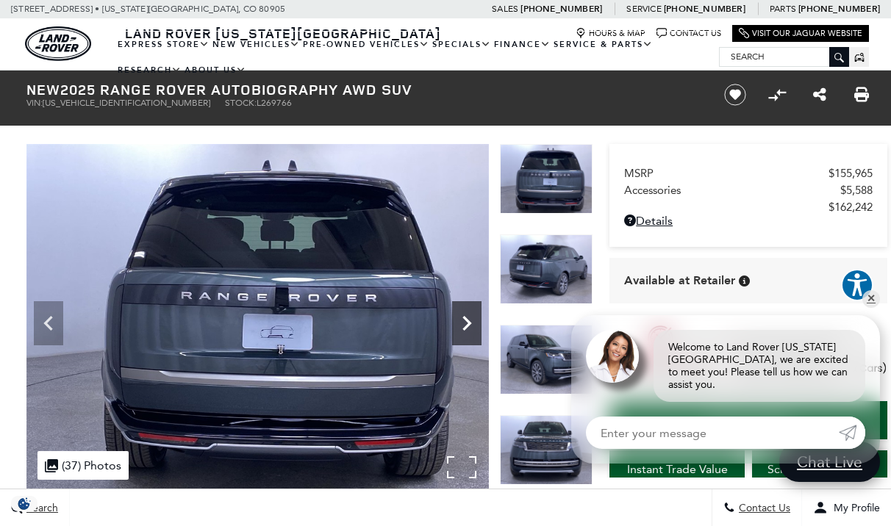
click at [465, 326] on icon "Next" at bounding box center [466, 323] width 29 height 29
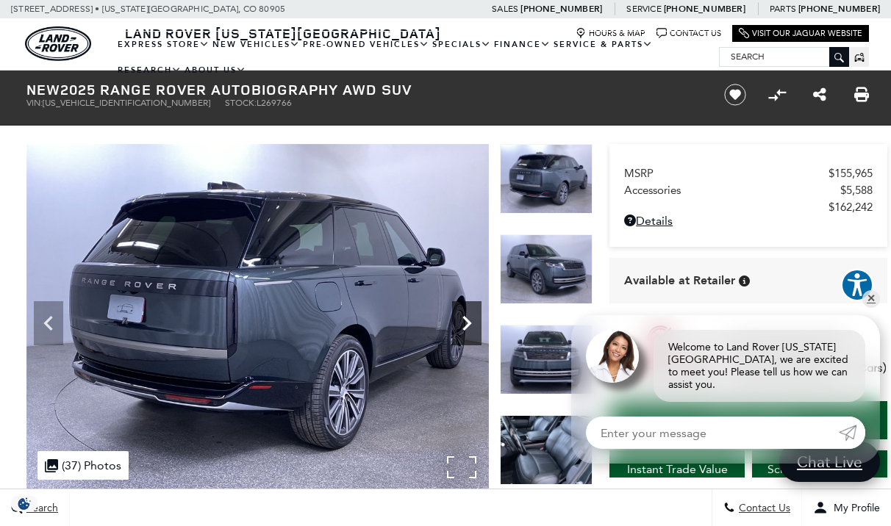
click at [465, 326] on icon "Next" at bounding box center [466, 323] width 29 height 29
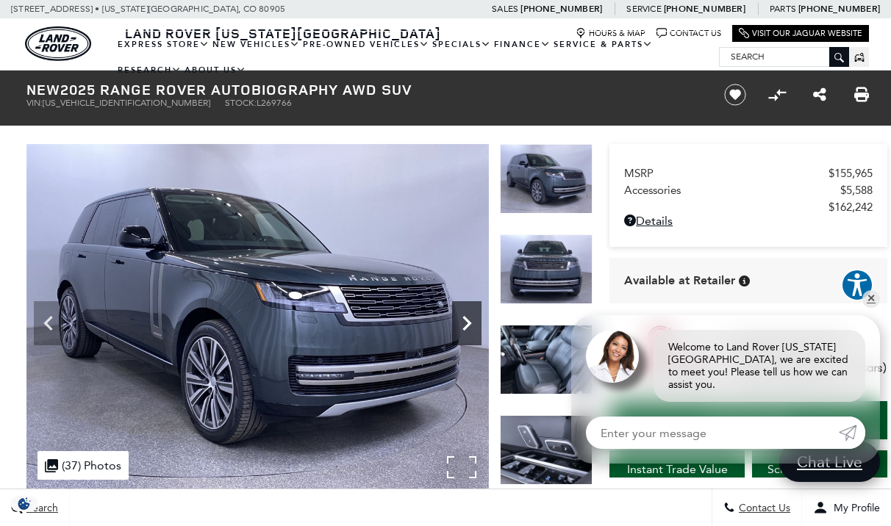
click at [465, 326] on icon "Next" at bounding box center [466, 323] width 29 height 29
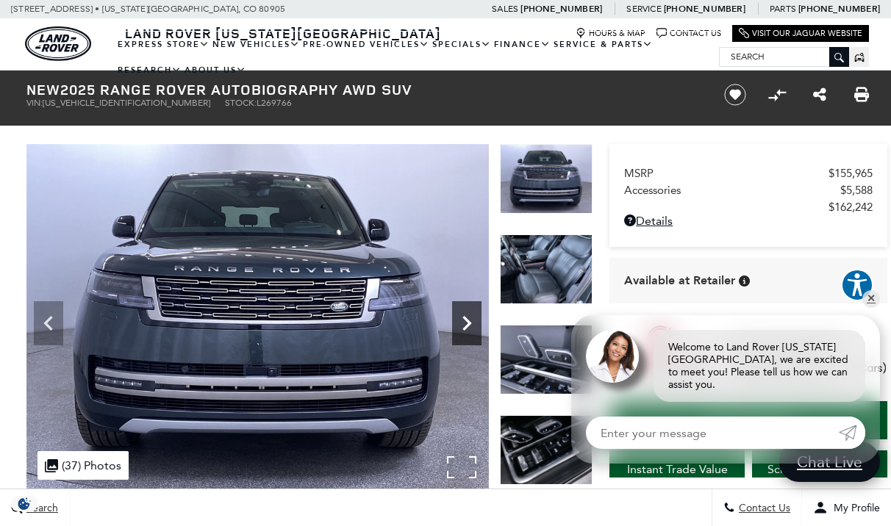
click at [465, 326] on icon "Next" at bounding box center [466, 323] width 29 height 29
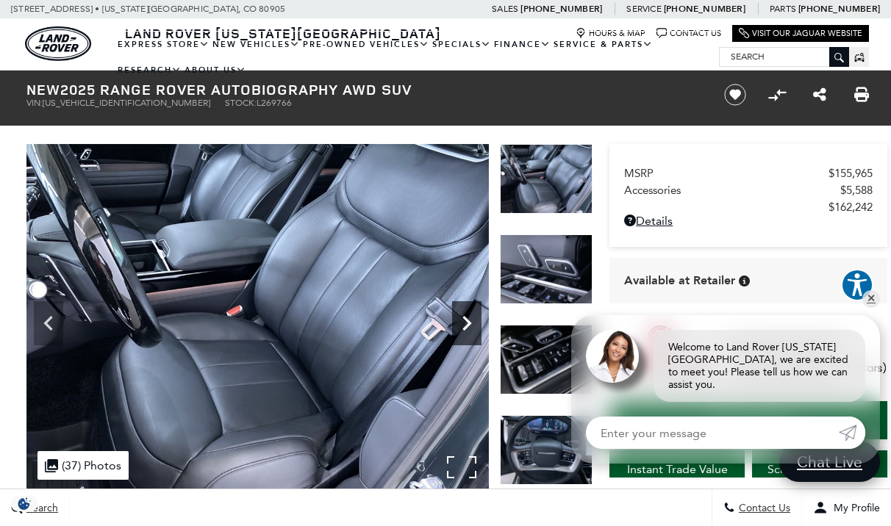
click at [465, 326] on icon "Next" at bounding box center [466, 323] width 29 height 29
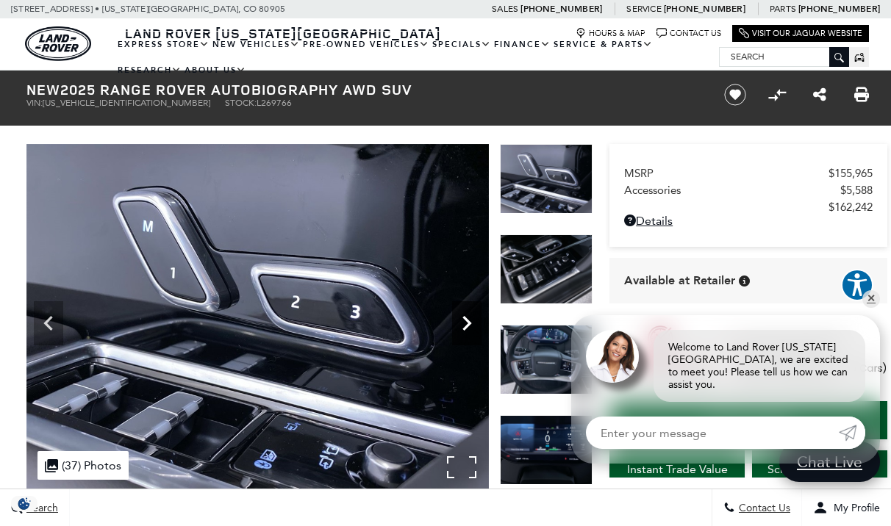
click at [465, 326] on icon "Next" at bounding box center [466, 323] width 29 height 29
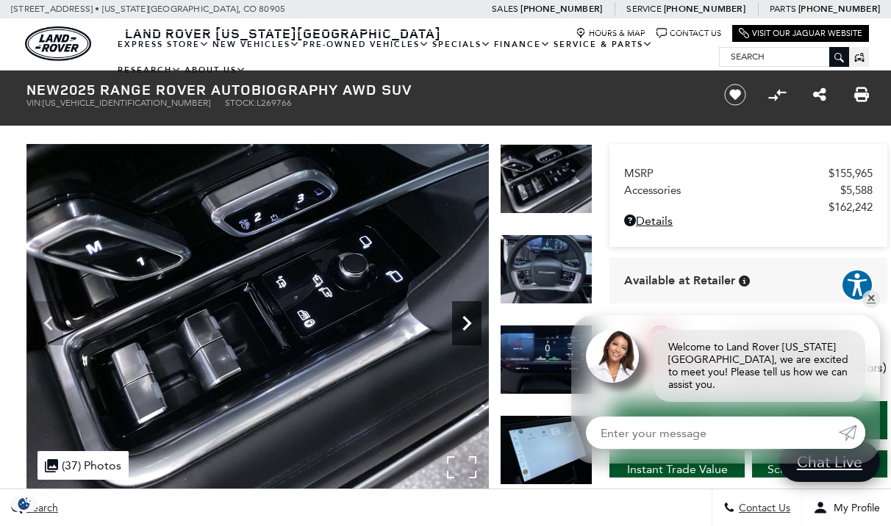
click at [465, 326] on icon "Next" at bounding box center [466, 323] width 29 height 29
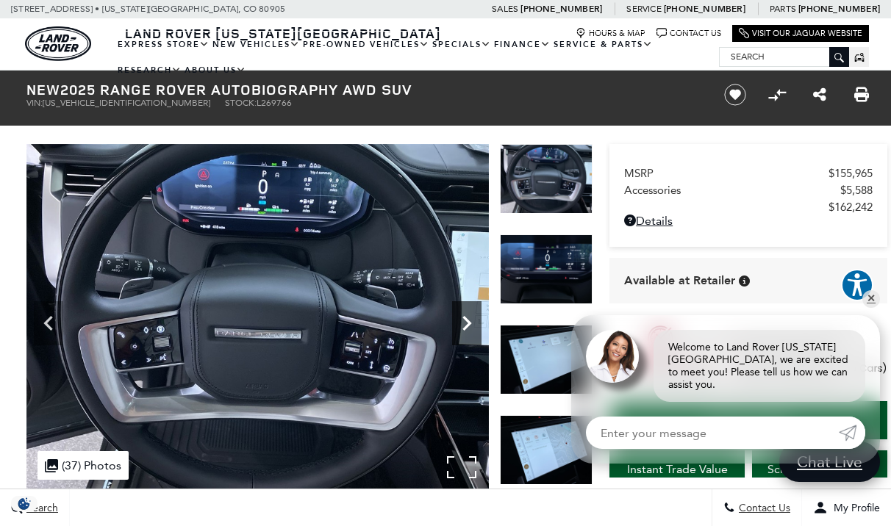
click at [465, 326] on icon "Next" at bounding box center [466, 323] width 29 height 29
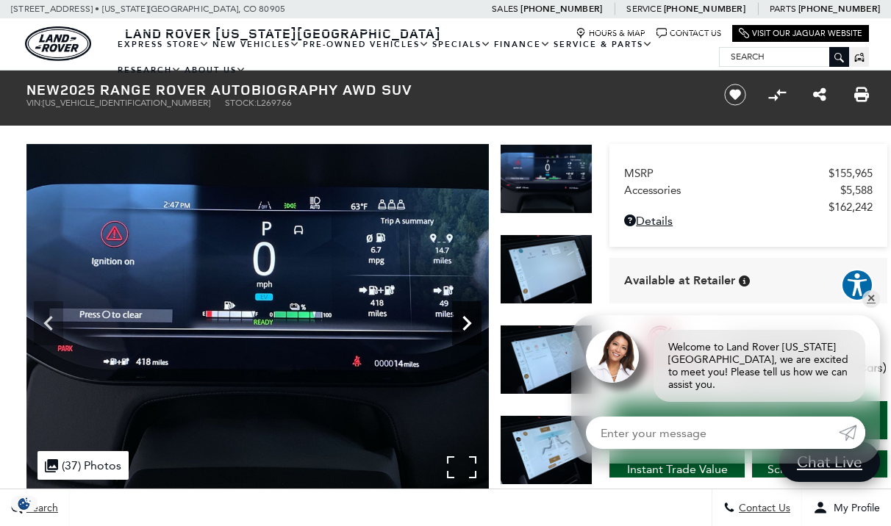
click at [465, 326] on icon "Next" at bounding box center [466, 323] width 29 height 29
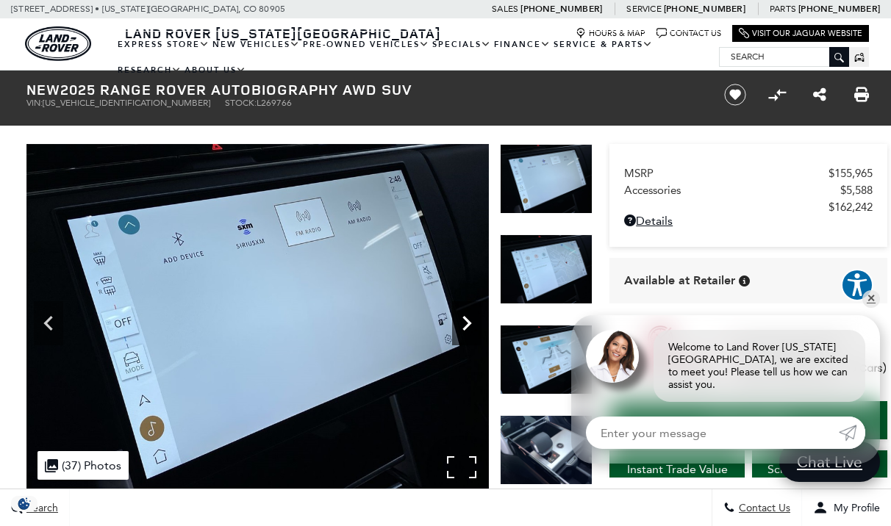
click at [465, 326] on icon "Next" at bounding box center [466, 323] width 29 height 29
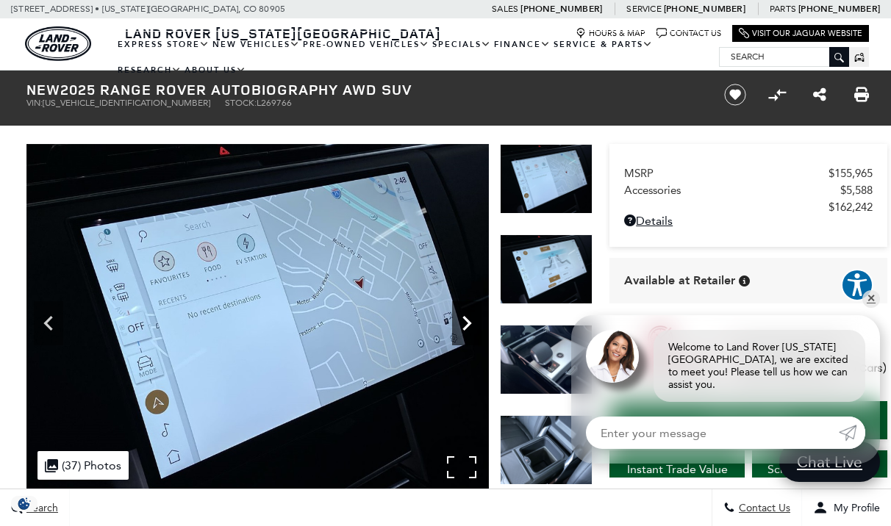
click at [465, 326] on icon "Next" at bounding box center [466, 323] width 29 height 29
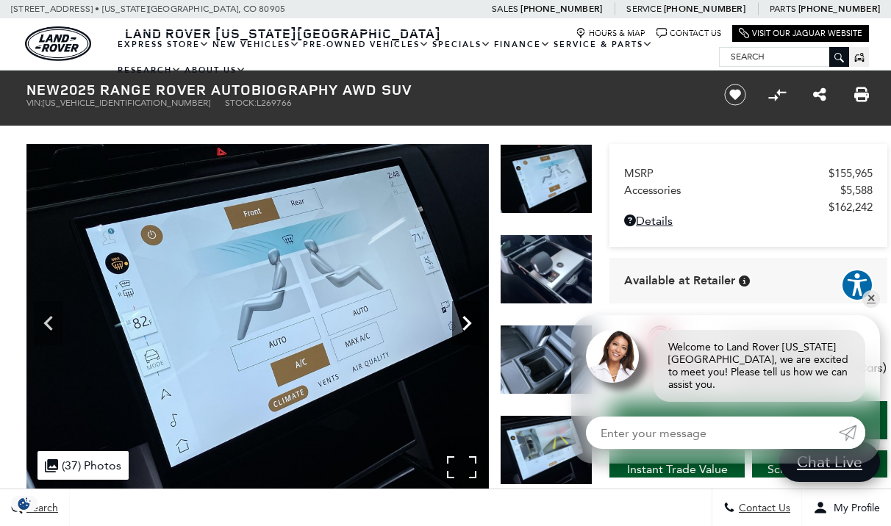
click at [465, 326] on icon "Next" at bounding box center [466, 323] width 29 height 29
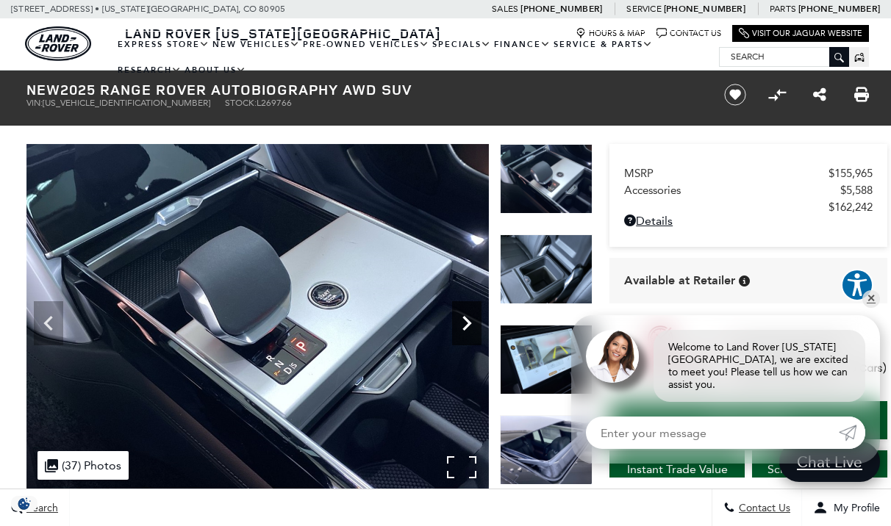
click at [465, 326] on icon "Next" at bounding box center [466, 323] width 29 height 29
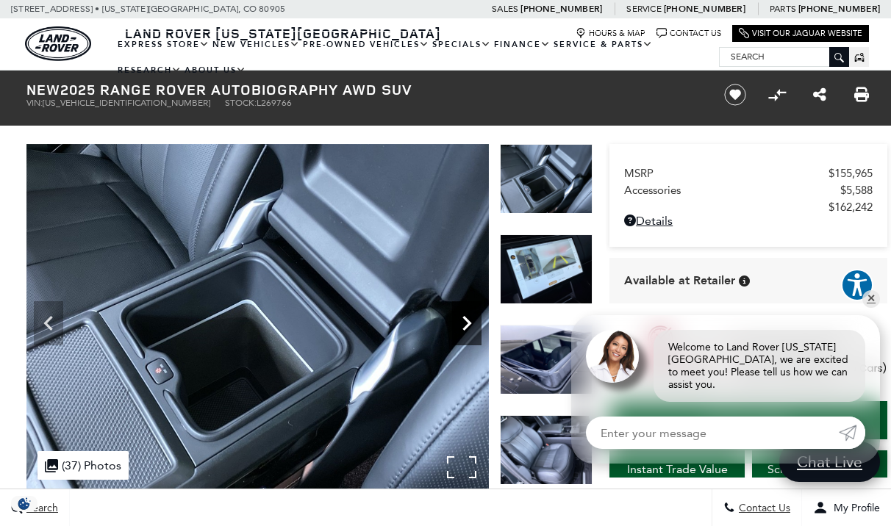
click at [465, 326] on icon "Next" at bounding box center [466, 323] width 29 height 29
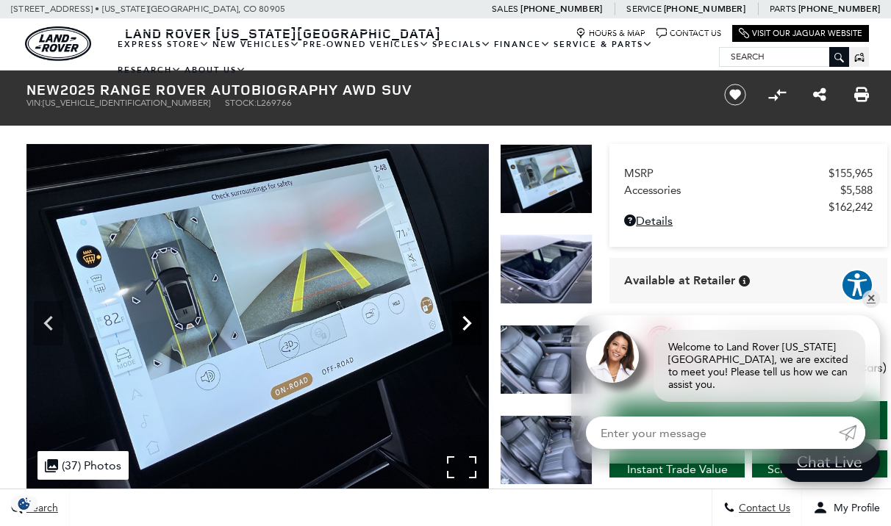
click at [465, 326] on icon "Next" at bounding box center [466, 323] width 29 height 29
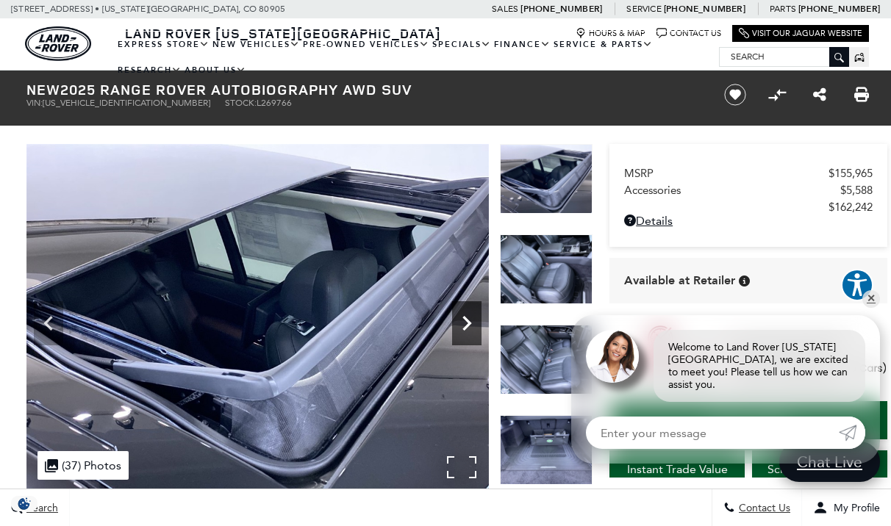
click at [465, 326] on icon "Next" at bounding box center [466, 323] width 29 height 29
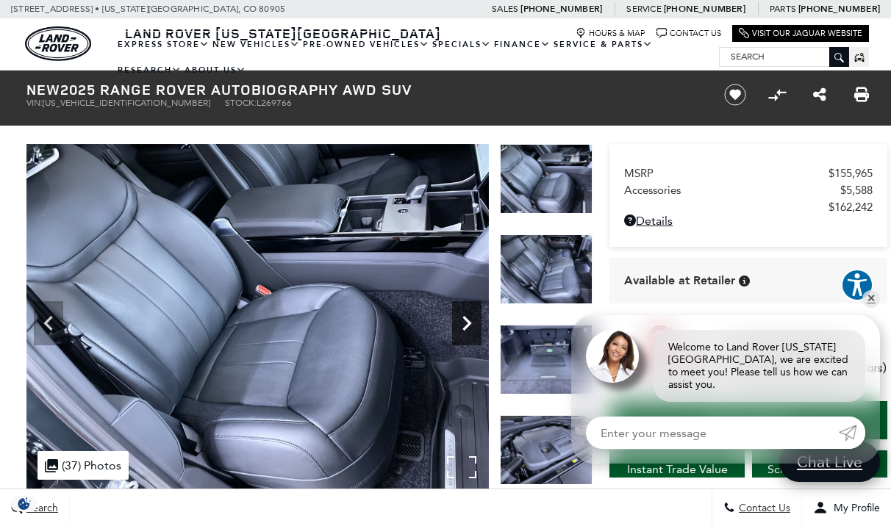
click at [465, 326] on icon "Next" at bounding box center [466, 323] width 29 height 29
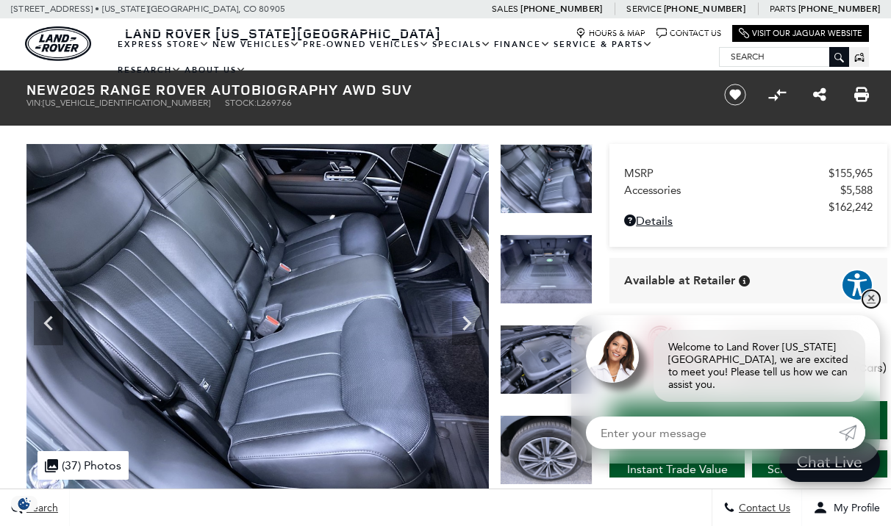
click at [868, 308] on link "✕" at bounding box center [871, 299] width 18 height 18
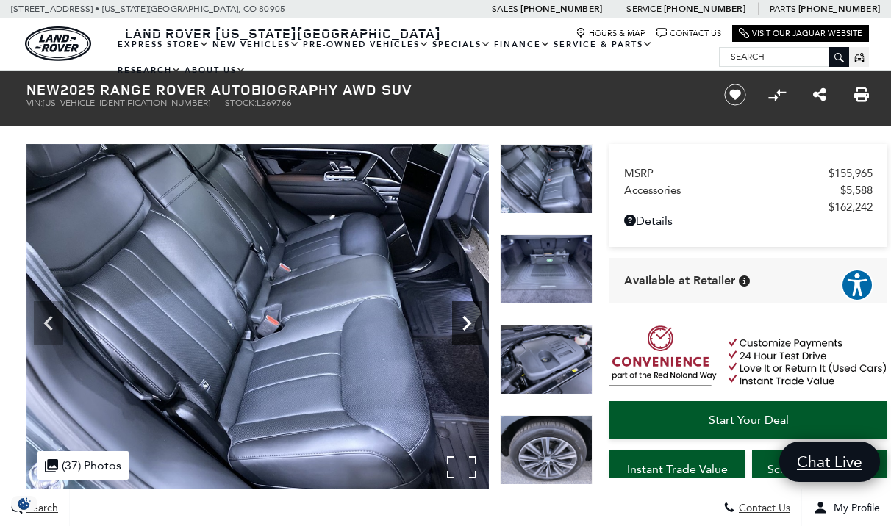
click at [459, 322] on icon "Next" at bounding box center [466, 323] width 29 height 29
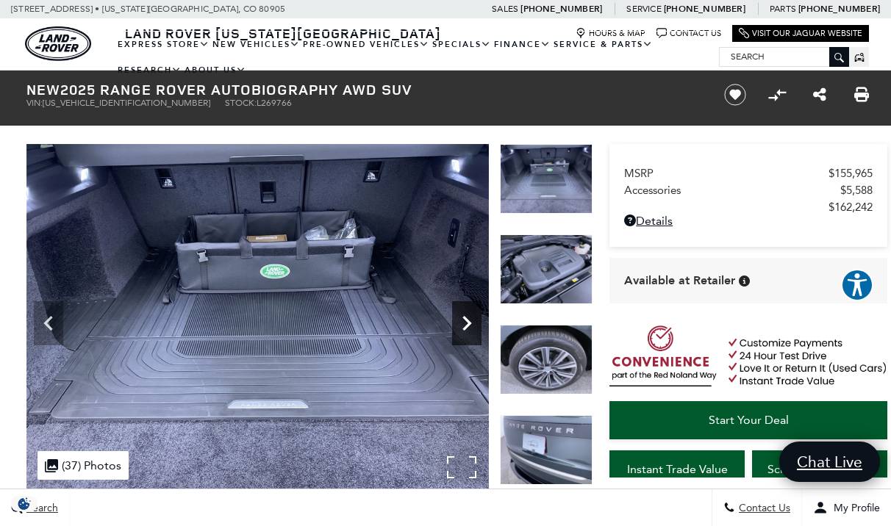
click at [459, 322] on icon "Next" at bounding box center [466, 323] width 29 height 29
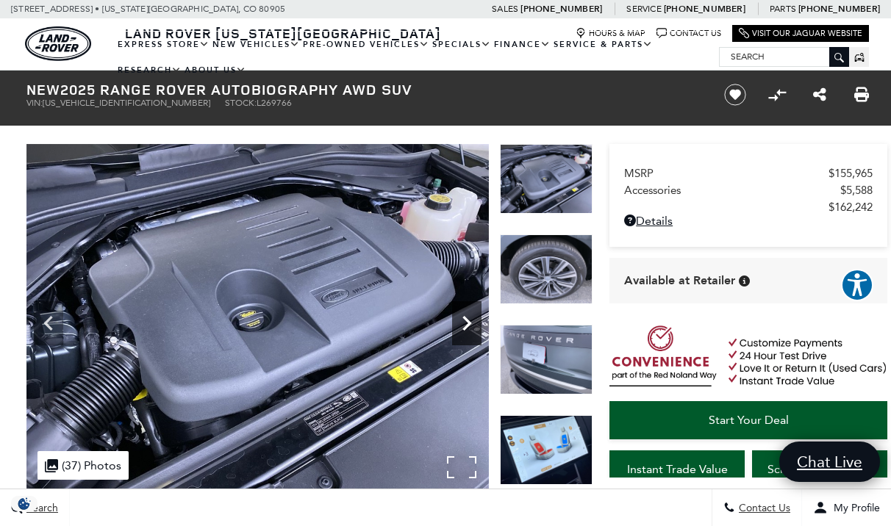
click at [459, 322] on icon "Next" at bounding box center [466, 323] width 29 height 29
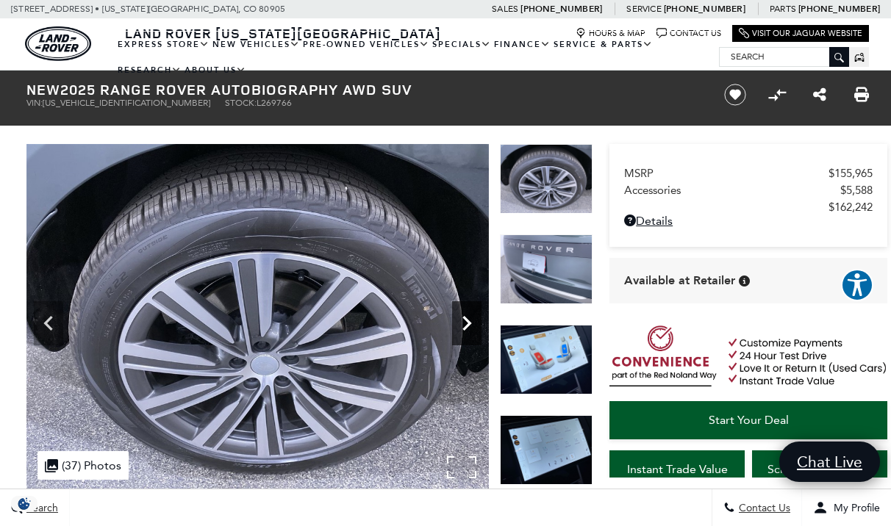
click at [464, 320] on icon "Next" at bounding box center [466, 323] width 29 height 29
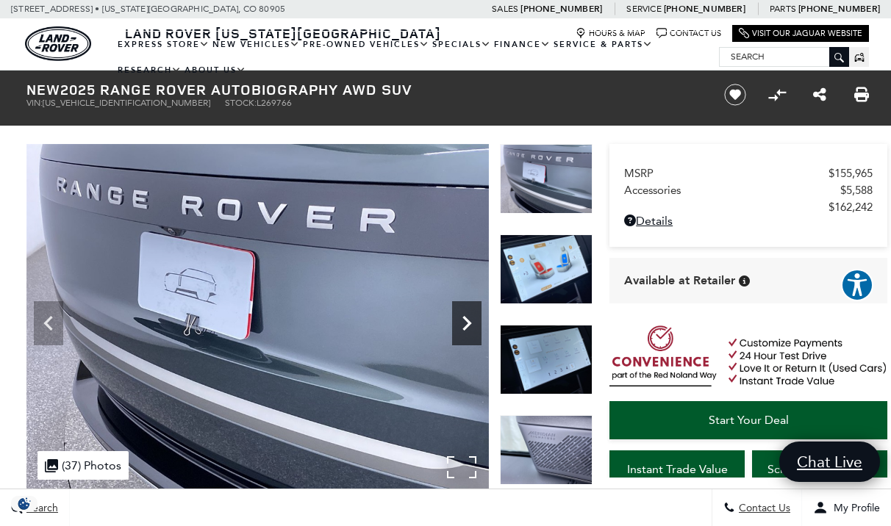
click at [464, 320] on icon "Next" at bounding box center [466, 323] width 29 height 29
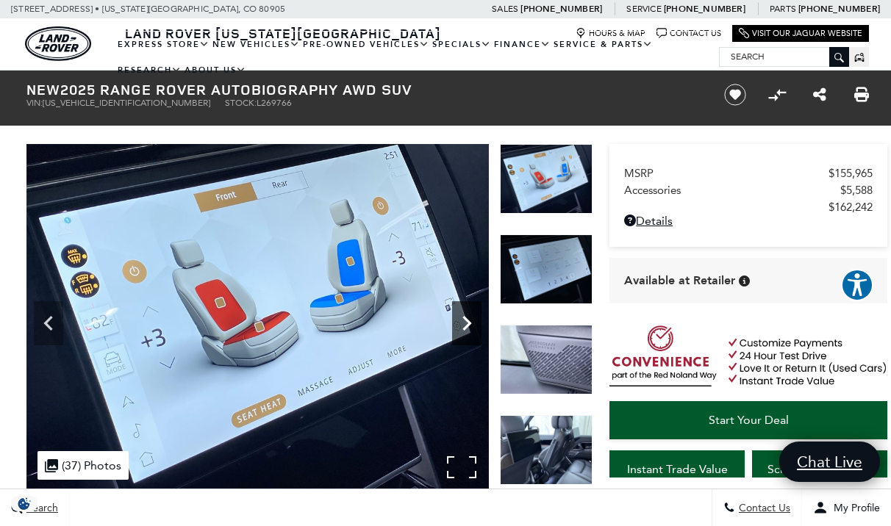
click at [464, 320] on icon "Next" at bounding box center [466, 323] width 29 height 29
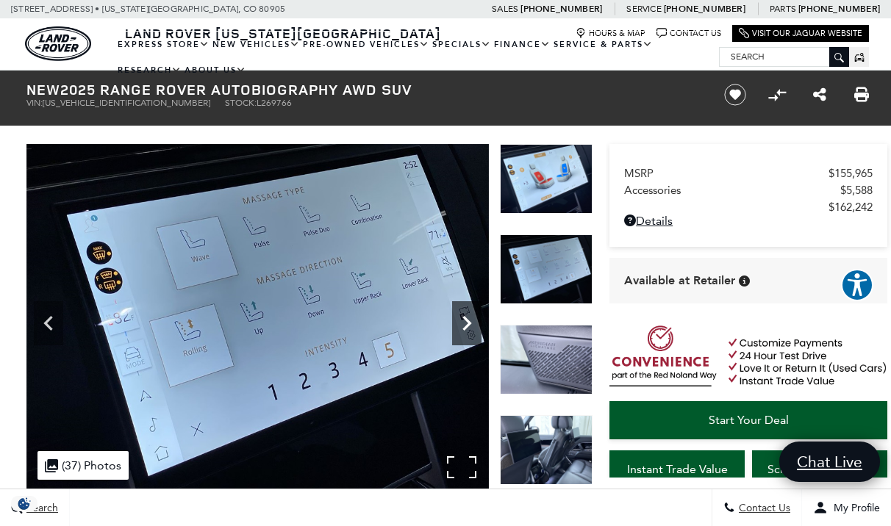
click at [464, 320] on icon "Next" at bounding box center [466, 323] width 29 height 29
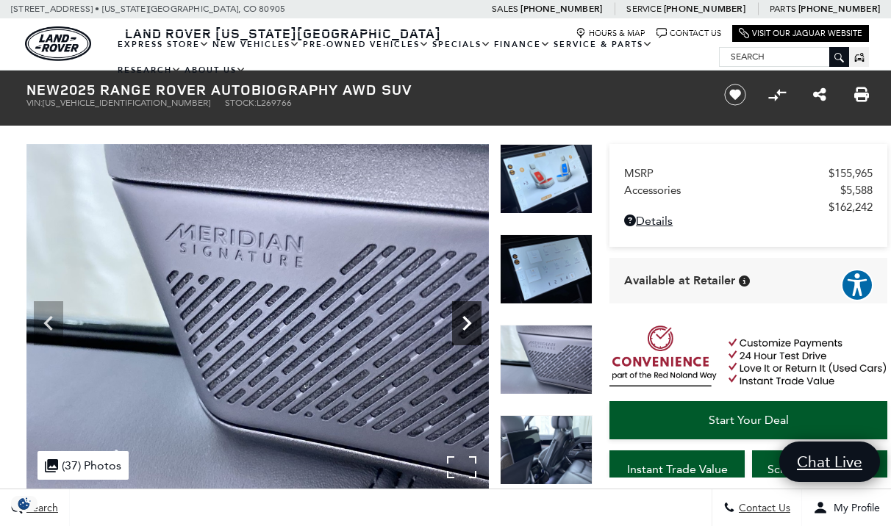
click at [464, 320] on icon "Next" at bounding box center [466, 323] width 29 height 29
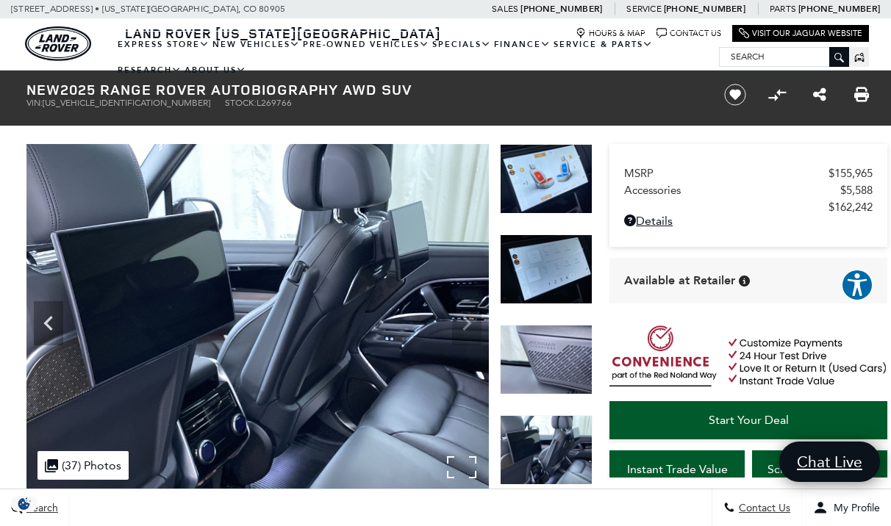
click at [464, 320] on img at bounding box center [257, 317] width 462 height 347
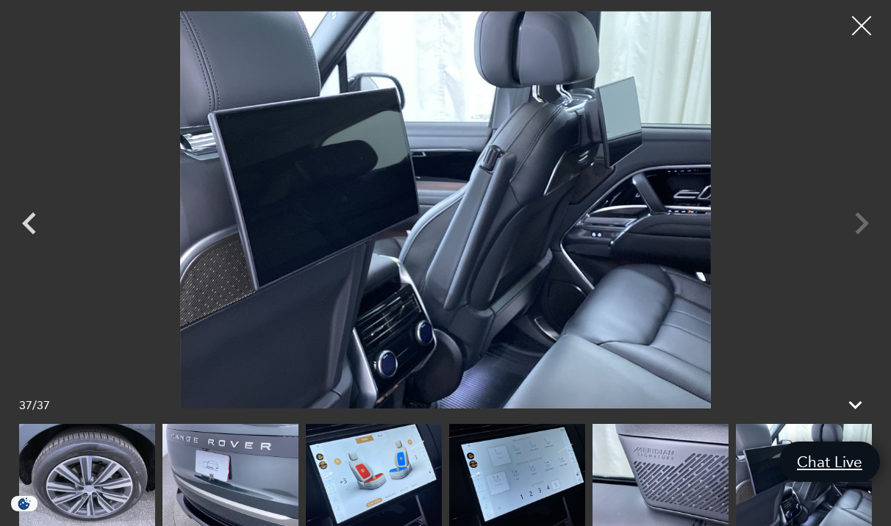
click at [863, 19] on div at bounding box center [861, 26] width 39 height 39
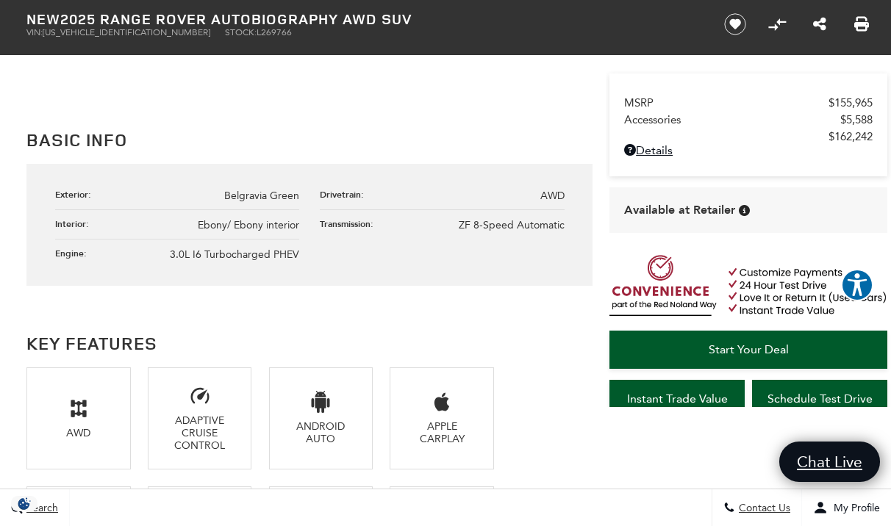
scroll to position [754, 0]
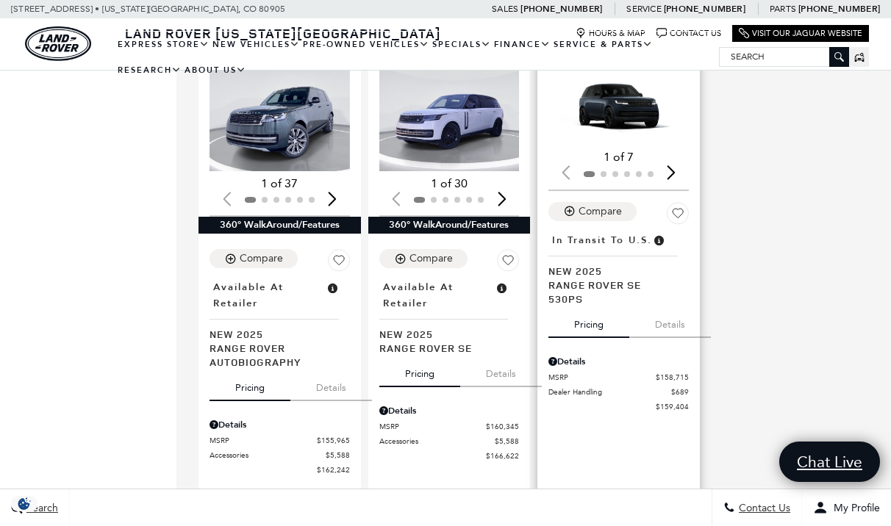
scroll to position [1745, 0]
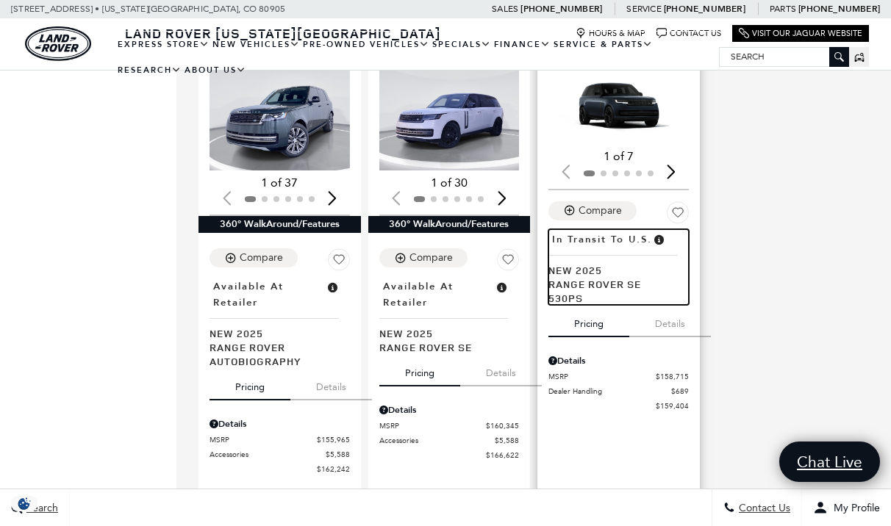
click at [607, 277] on span "Range Rover SE 530PS" at bounding box center [612, 291] width 129 height 28
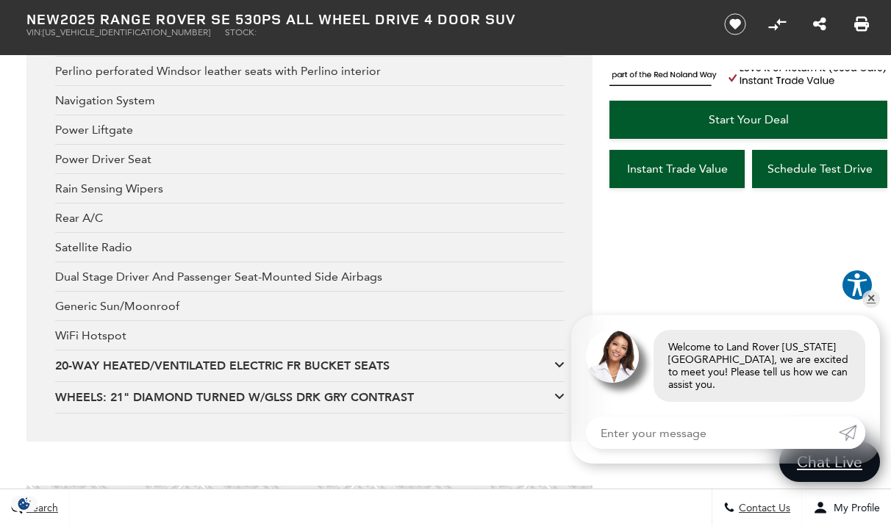
scroll to position [3011, 0]
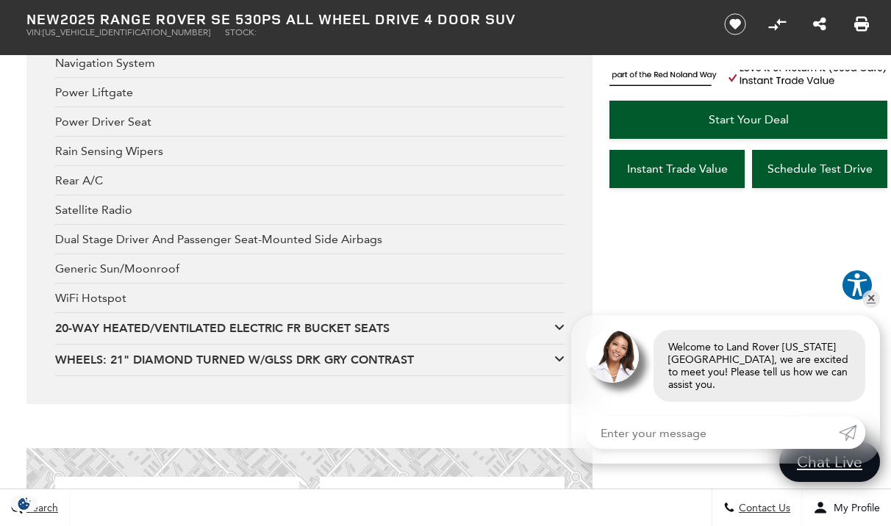
click at [495, 331] on div "20-WAY HEATED/VENTILATED ELECTRIC FR BUCKET SEATS" at bounding box center [304, 328] width 499 height 16
